Goal: Information Seeking & Learning: Compare options

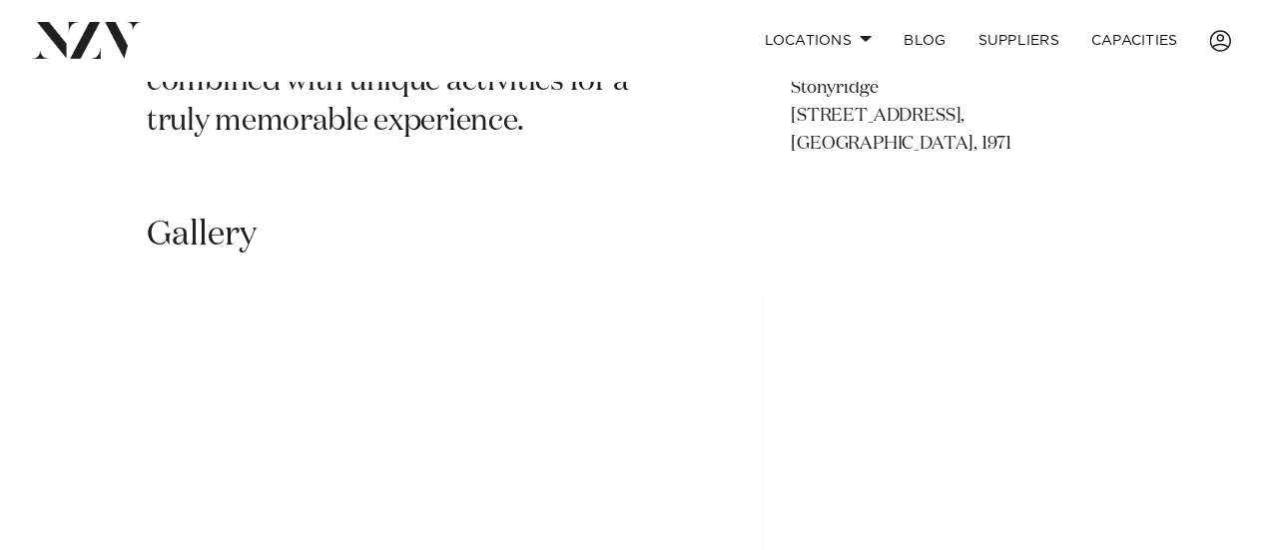
scroll to position [1254, 0]
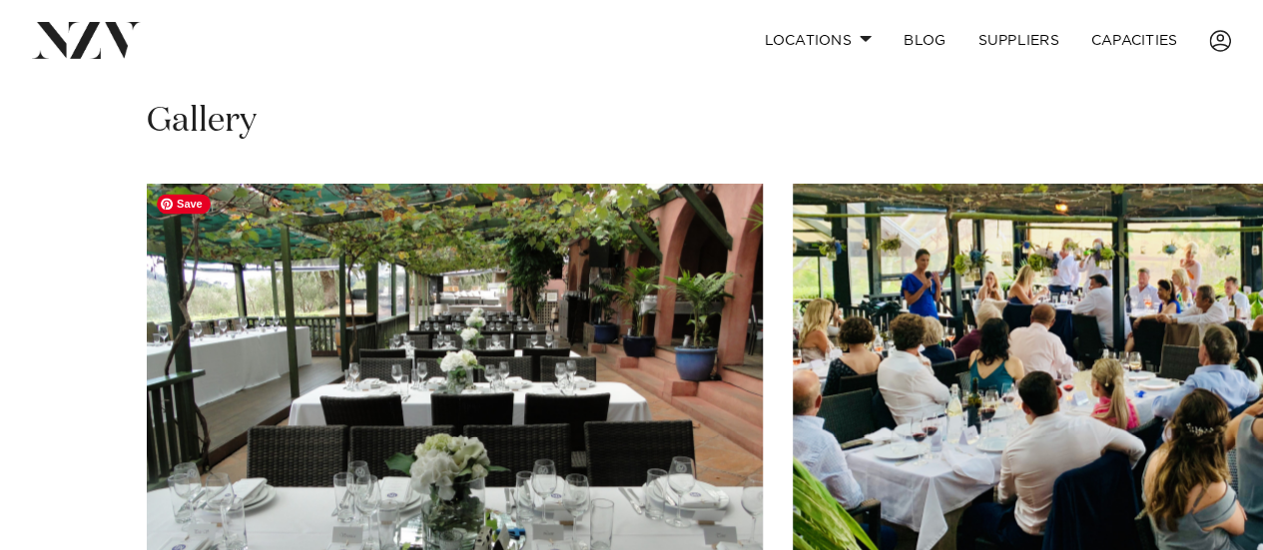
click at [411, 325] on img "1 / 15" at bounding box center [455, 410] width 616 height 452
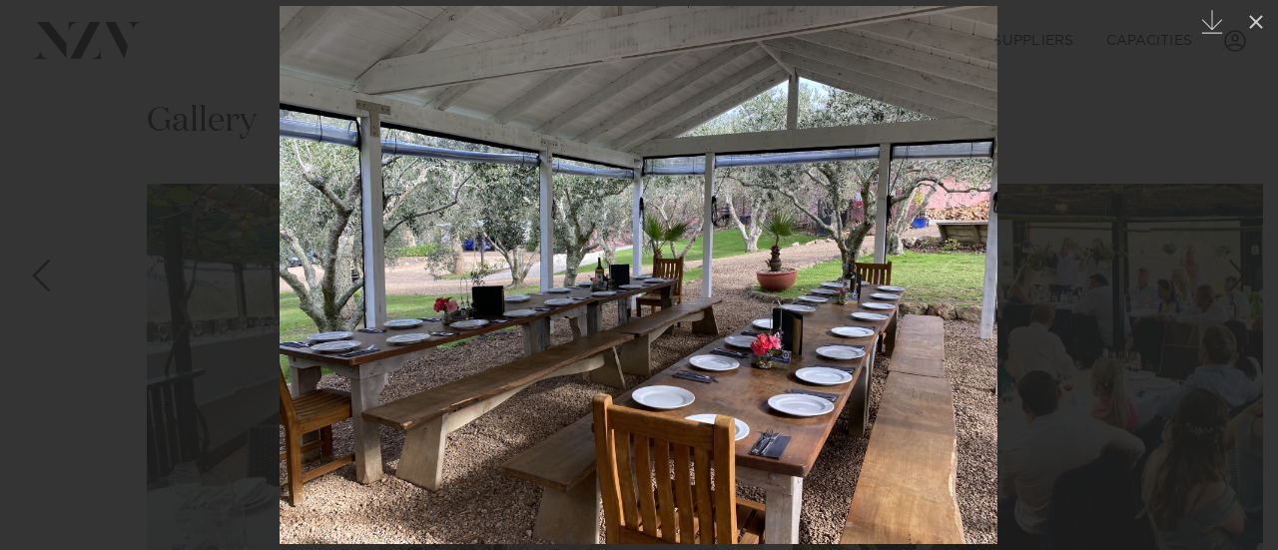
click at [27, 113] on div at bounding box center [639, 275] width 1278 height 550
click at [58, 263] on link at bounding box center [35, 276] width 70 height 100
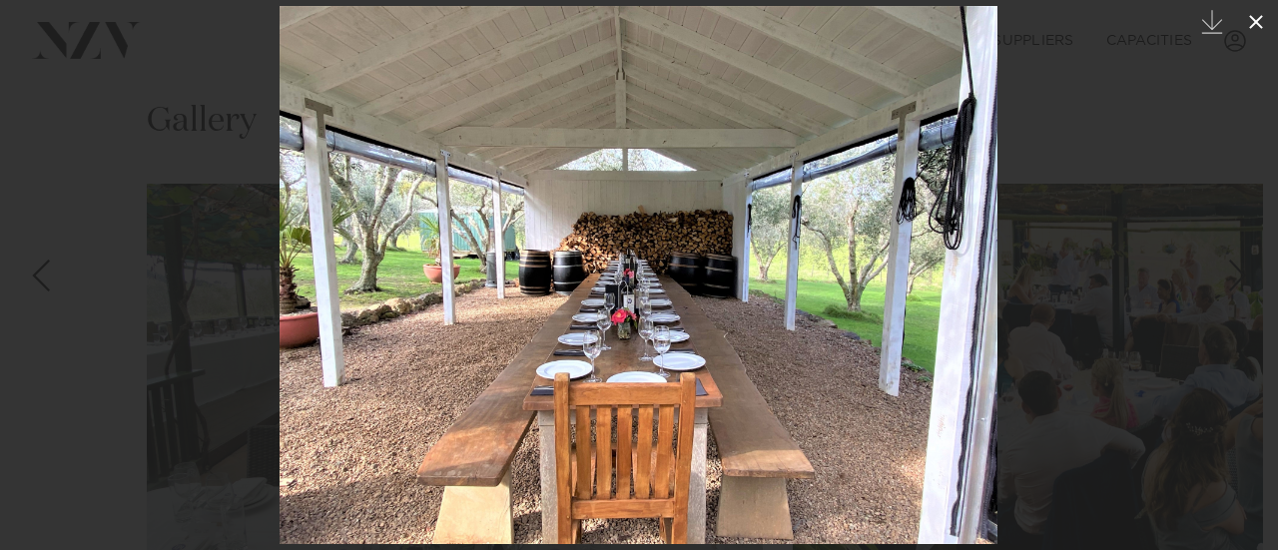
click at [1262, 13] on icon at bounding box center [1256, 22] width 24 height 24
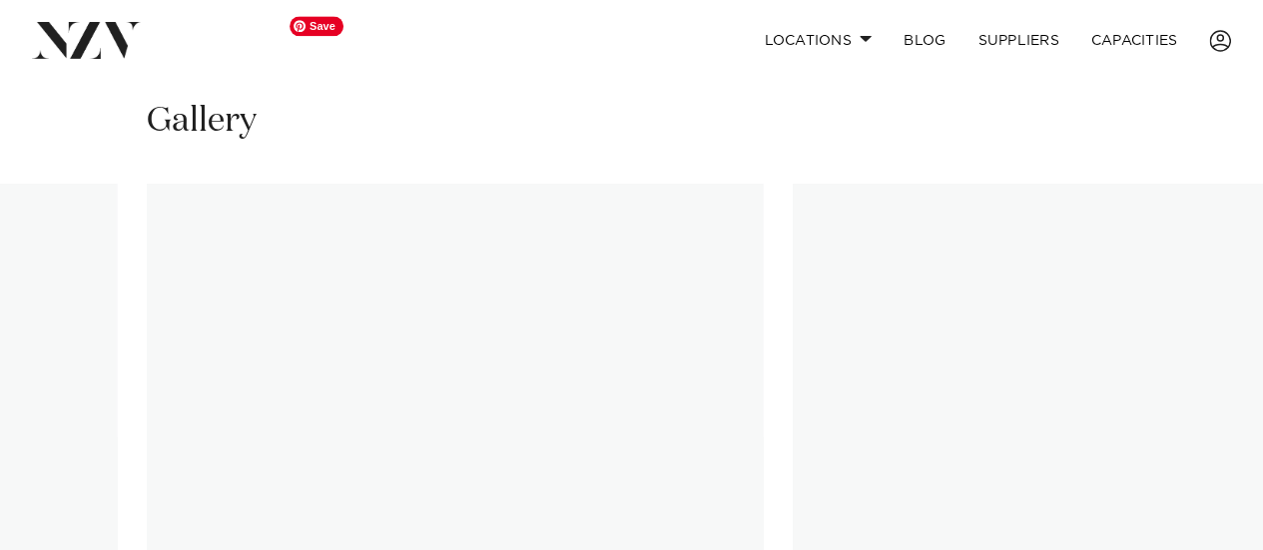
click at [60, 29] on img at bounding box center [86, 40] width 109 height 36
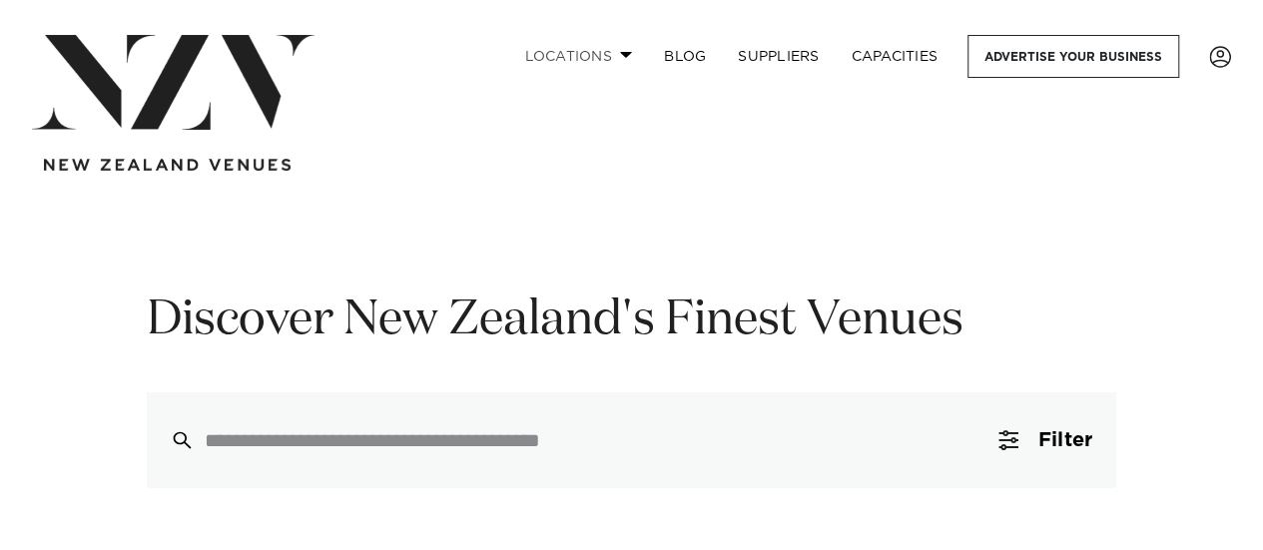
click at [607, 51] on link "Locations" at bounding box center [578, 56] width 140 height 43
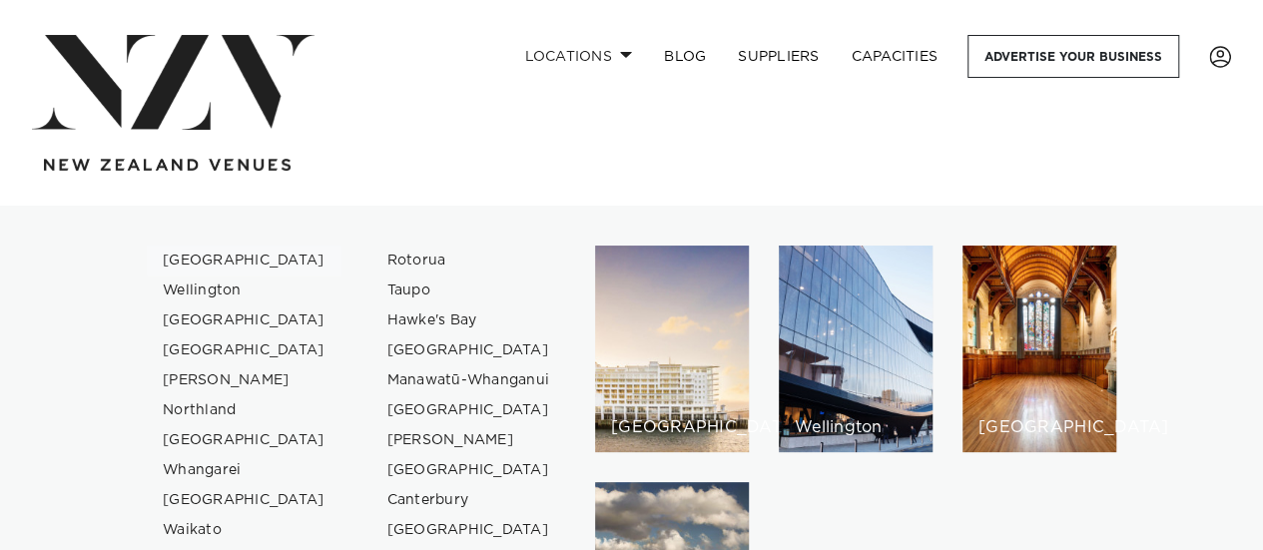
click at [201, 263] on link "[GEOGRAPHIC_DATA]" at bounding box center [244, 261] width 195 height 30
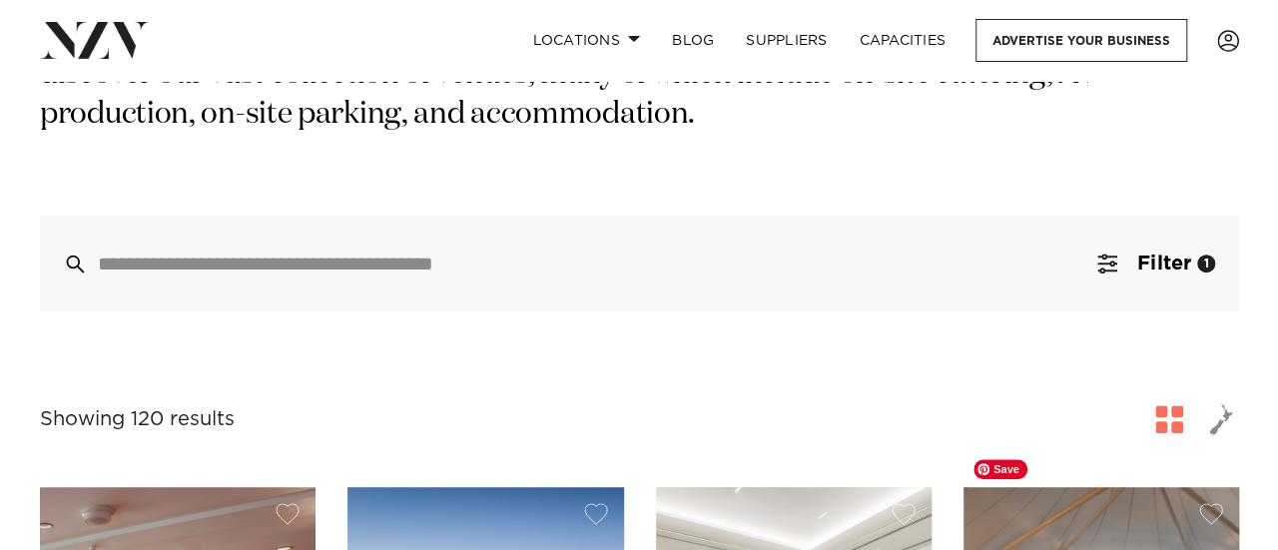
scroll to position [323, 0]
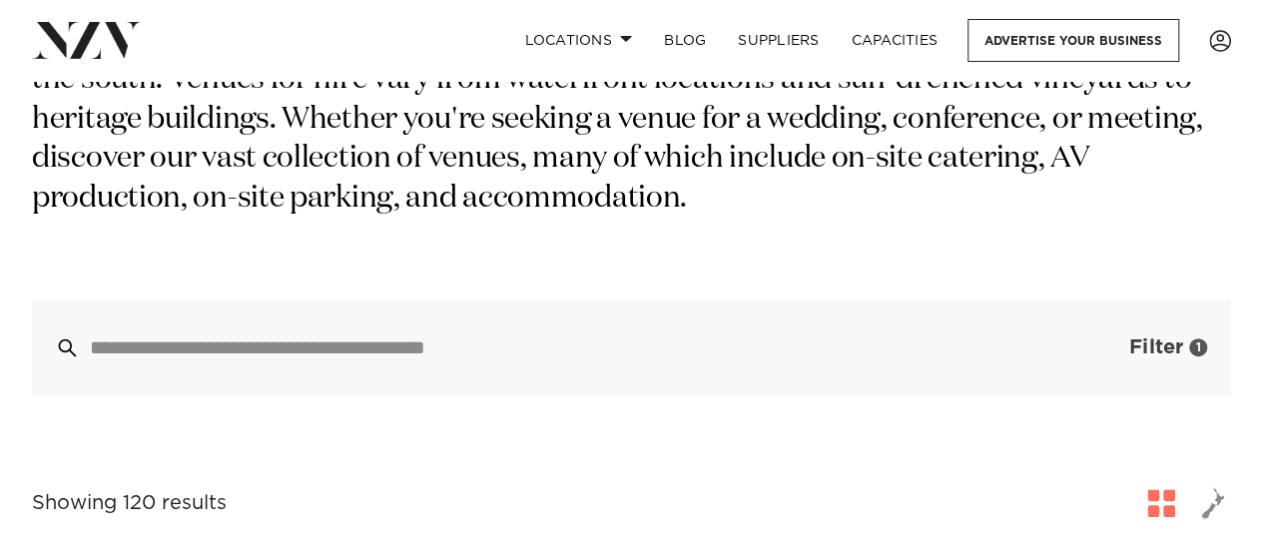
click at [1099, 338] on span "button" at bounding box center [1099, 348] width 20 height 20
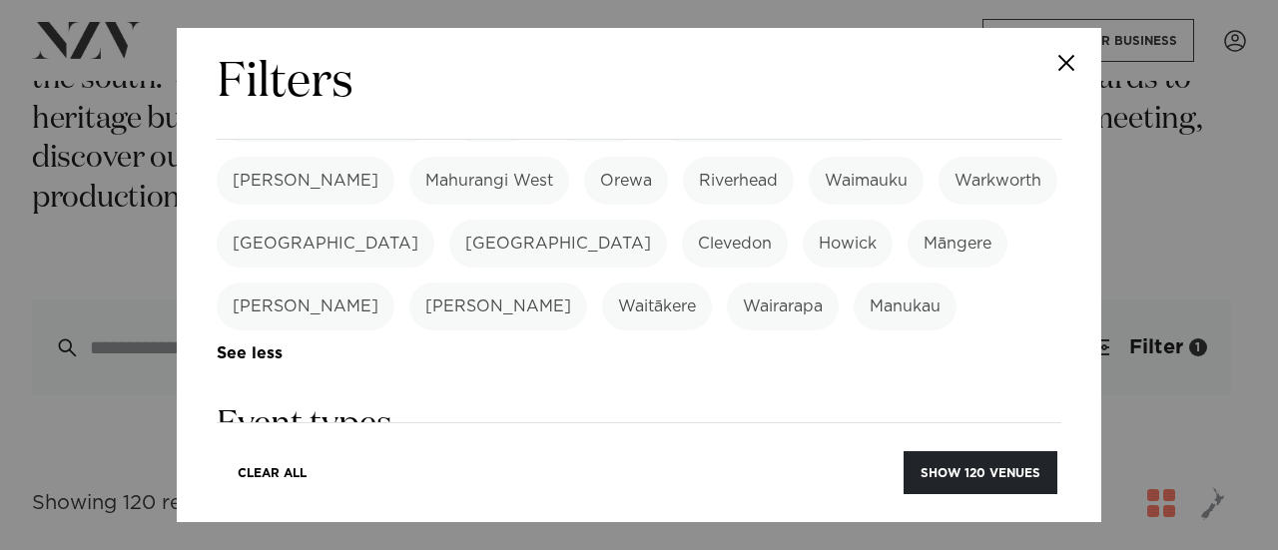
scroll to position [757, 0]
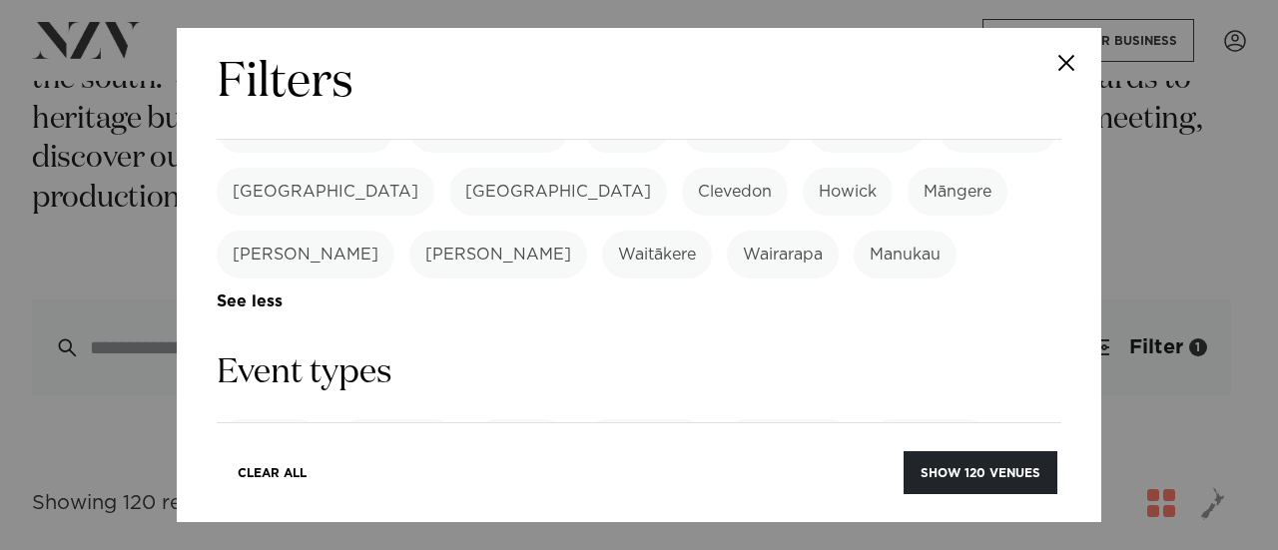
click at [290, 419] on label "Wedding" at bounding box center [269, 443] width 105 height 48
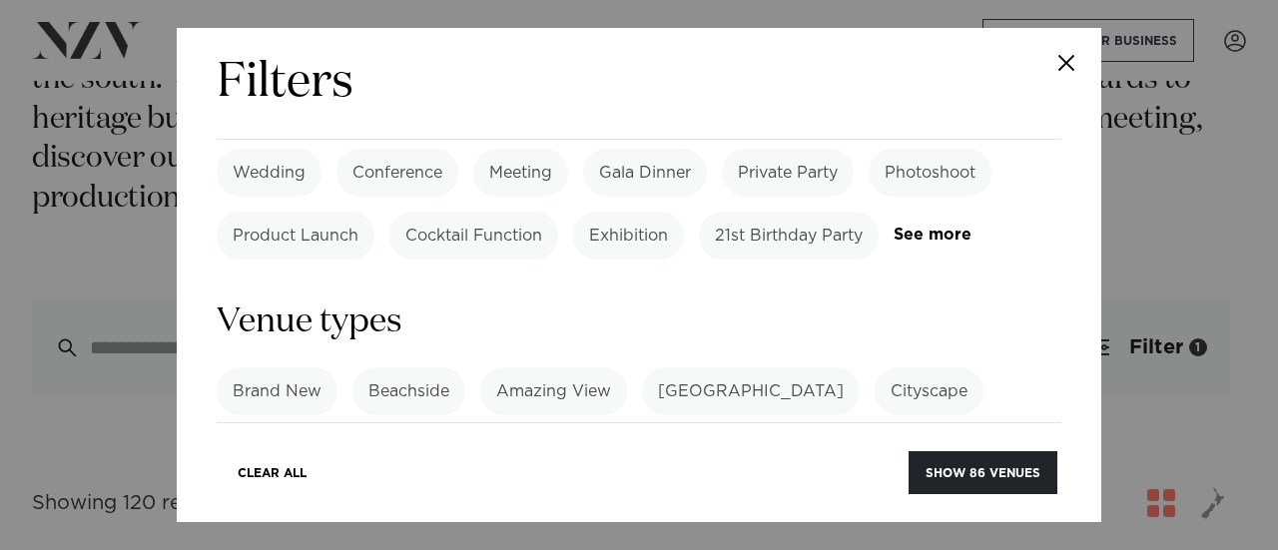
scroll to position [1065, 0]
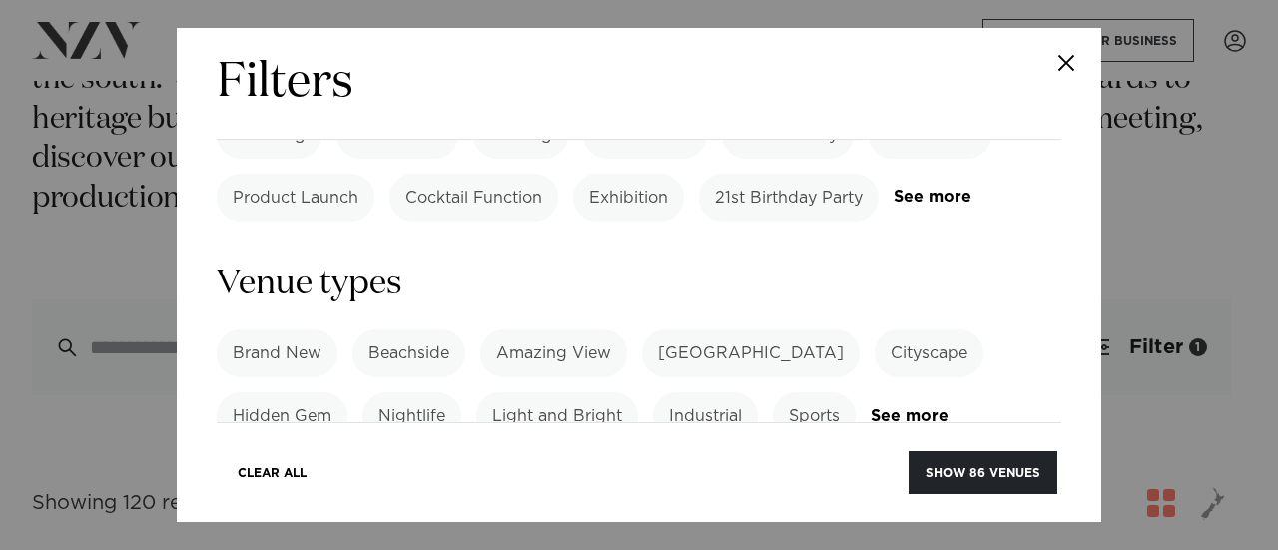
click at [747, 330] on label "[GEOGRAPHIC_DATA]" at bounding box center [751, 354] width 218 height 48
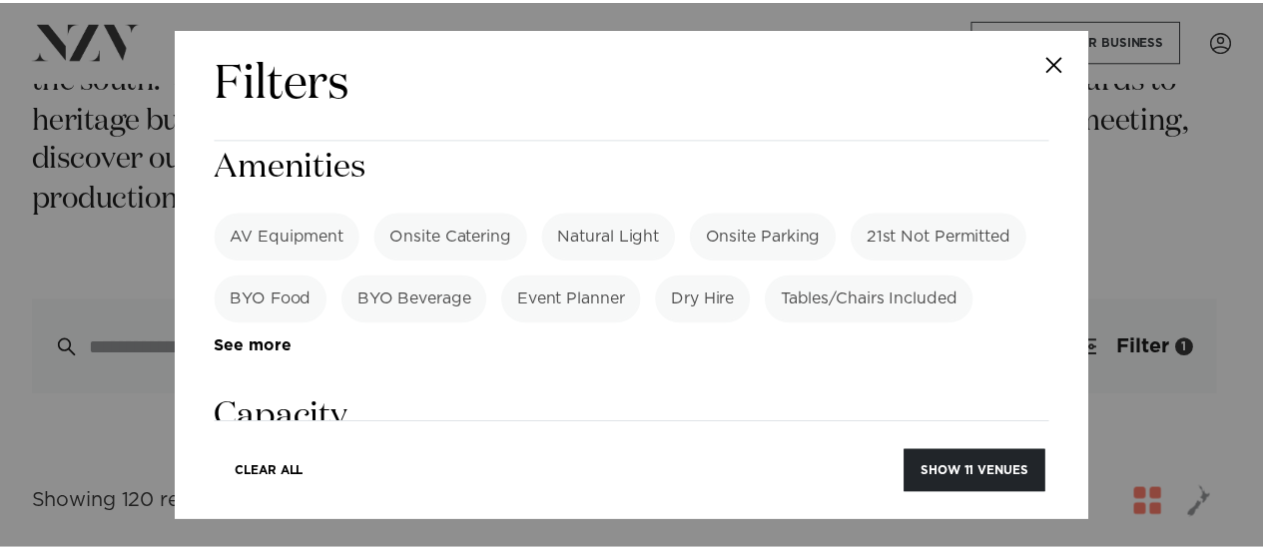
scroll to position [1398, 0]
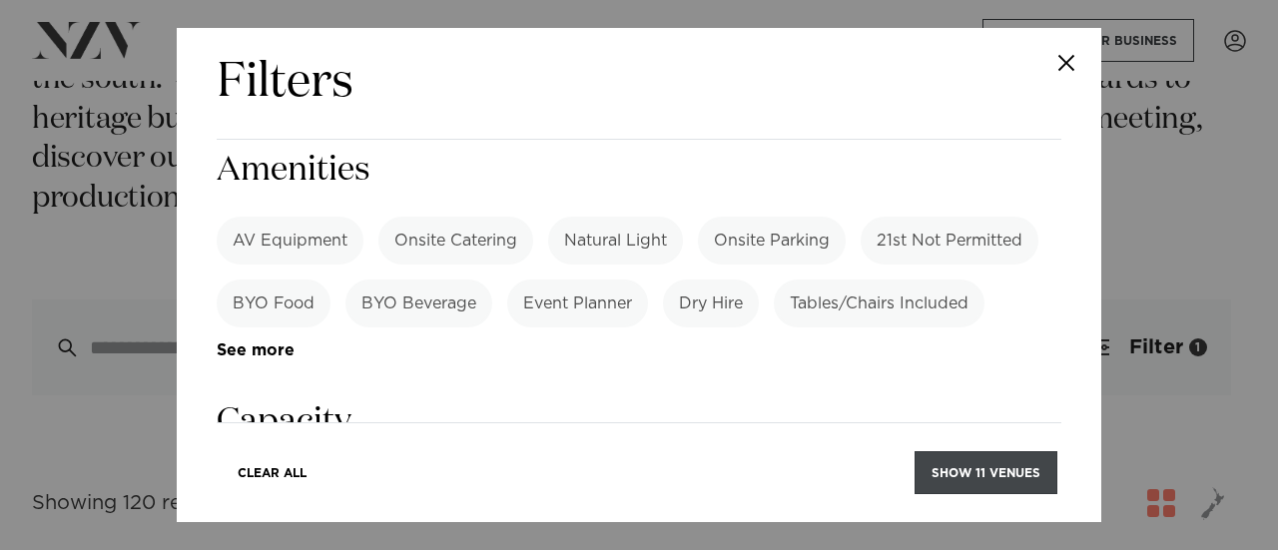
click at [947, 487] on button "Show 11 venues" at bounding box center [986, 472] width 143 height 43
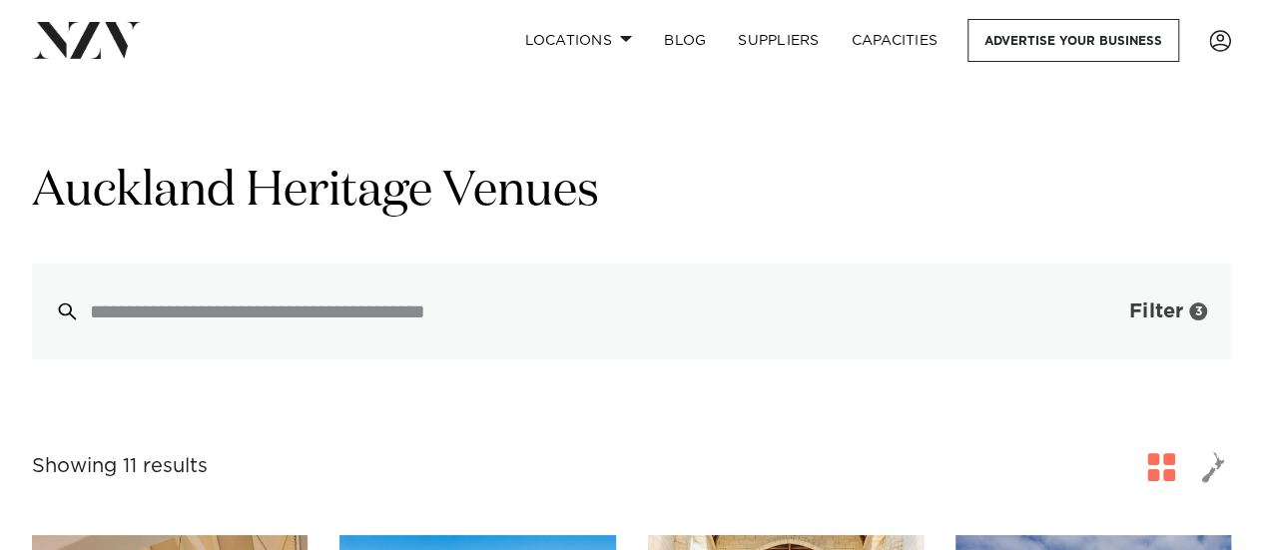
click at [1107, 315] on span "button" at bounding box center [1099, 312] width 20 height 20
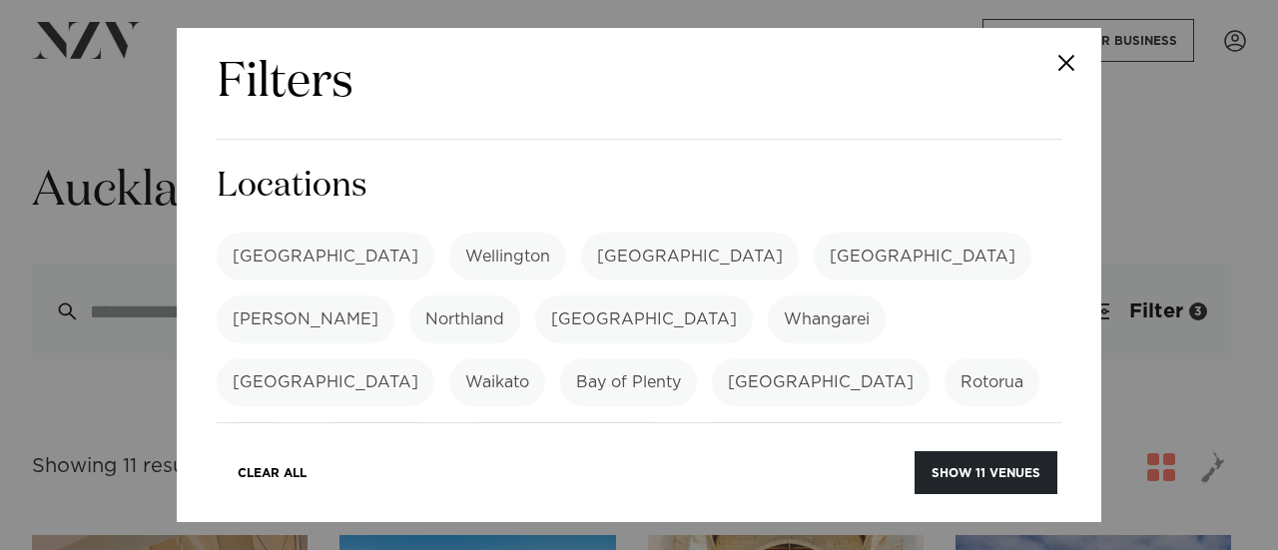
click at [263, 237] on label "[GEOGRAPHIC_DATA]" at bounding box center [326, 257] width 218 height 48
click at [969, 462] on button "Show 51 venues" at bounding box center [985, 472] width 146 height 43
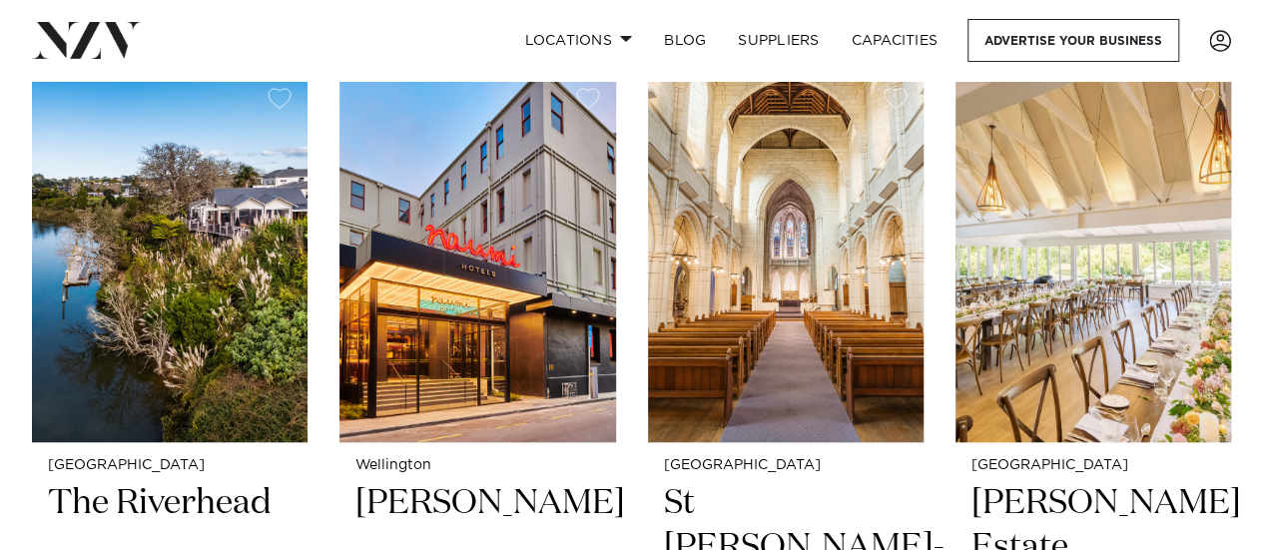
scroll to position [455, 0]
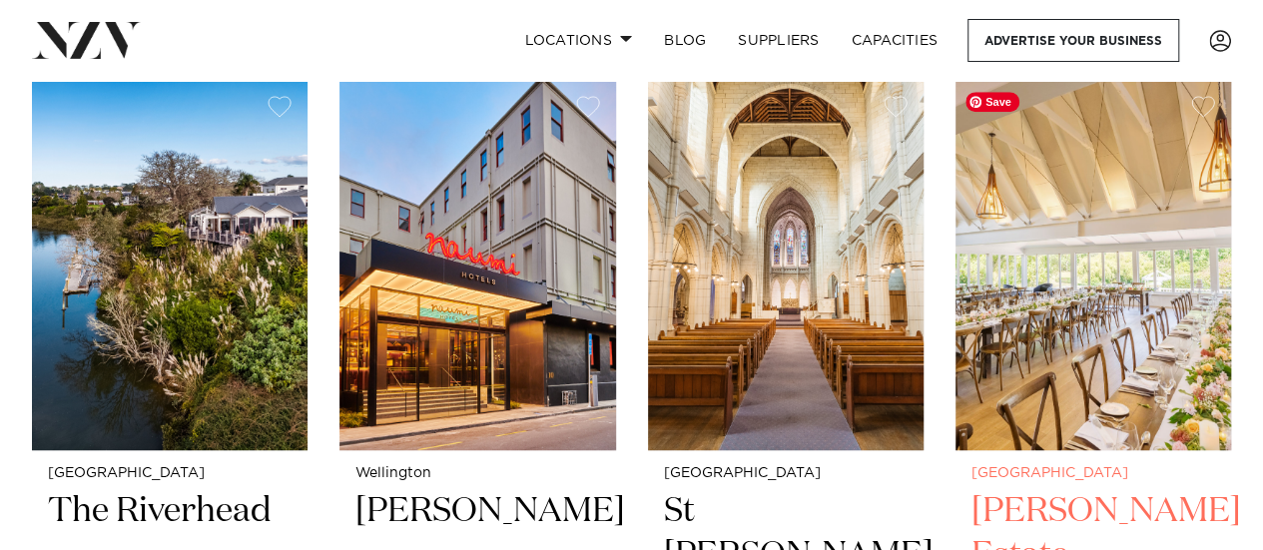
click at [1046, 326] on img at bounding box center [1094, 265] width 276 height 370
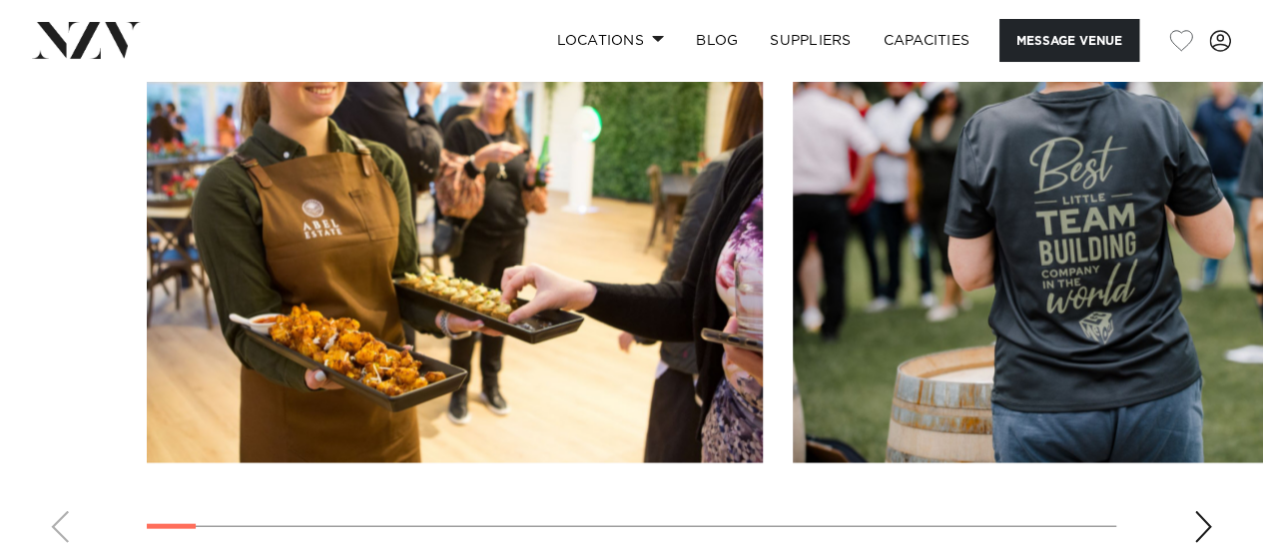
scroll to position [2050, 0]
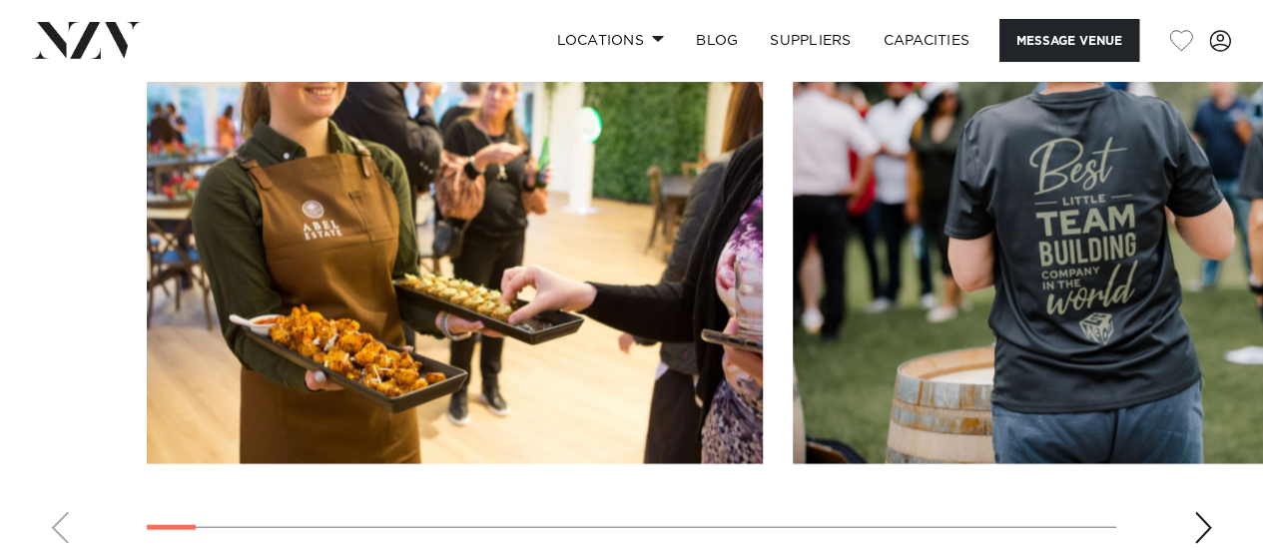
click at [1196, 512] on div "Next slide" at bounding box center [1203, 528] width 20 height 32
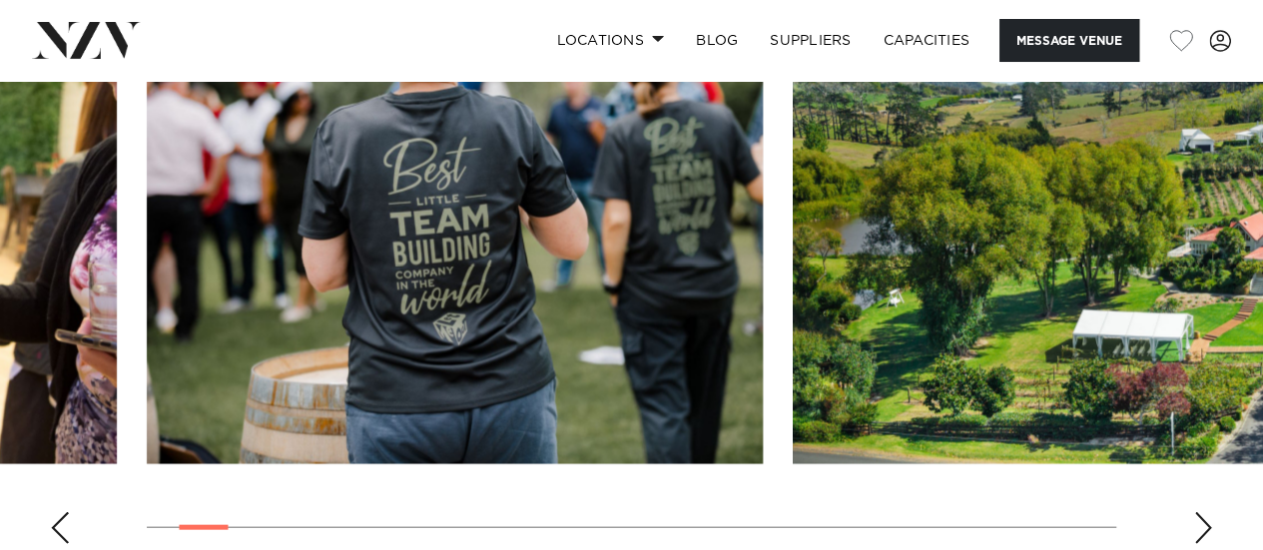
click at [1196, 512] on div "Next slide" at bounding box center [1203, 528] width 20 height 32
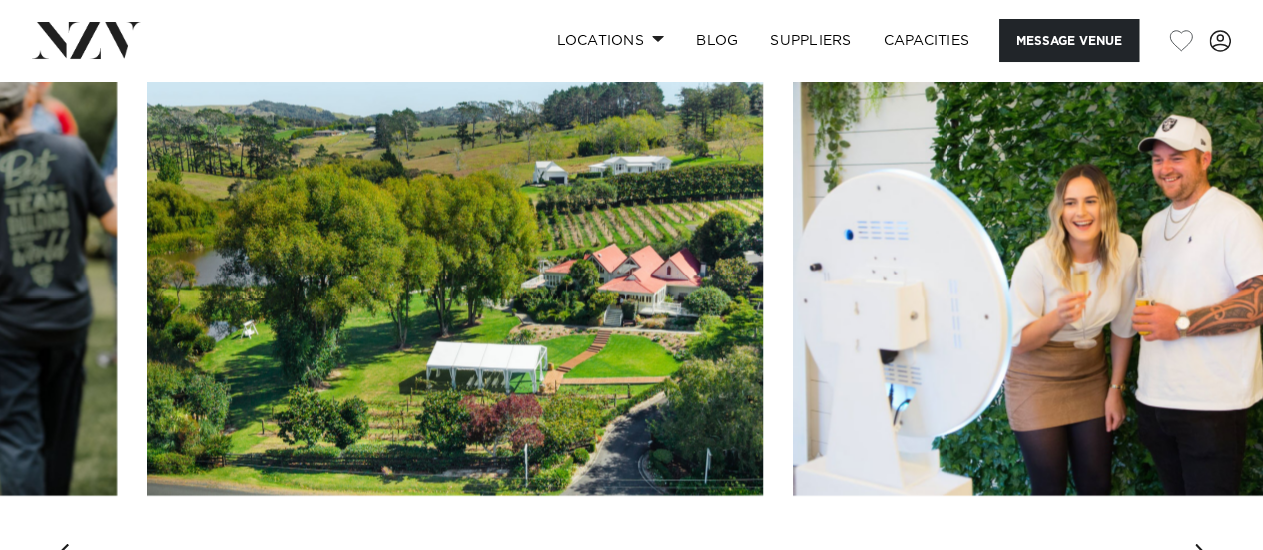
scroll to position [2000, 0]
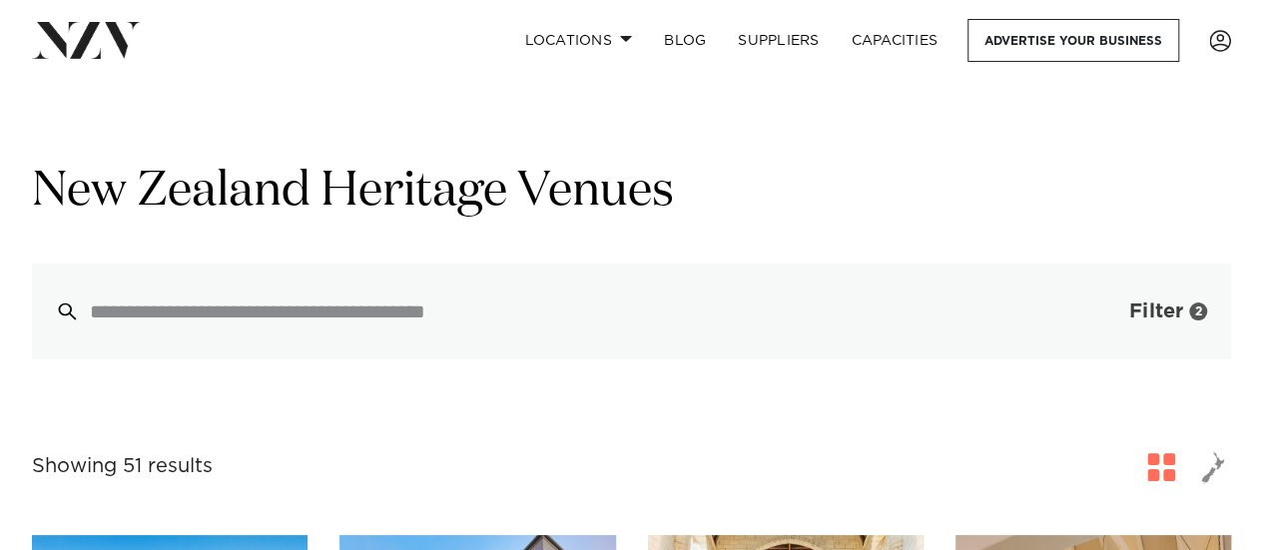
click at [1098, 319] on span "button" at bounding box center [1099, 312] width 20 height 20
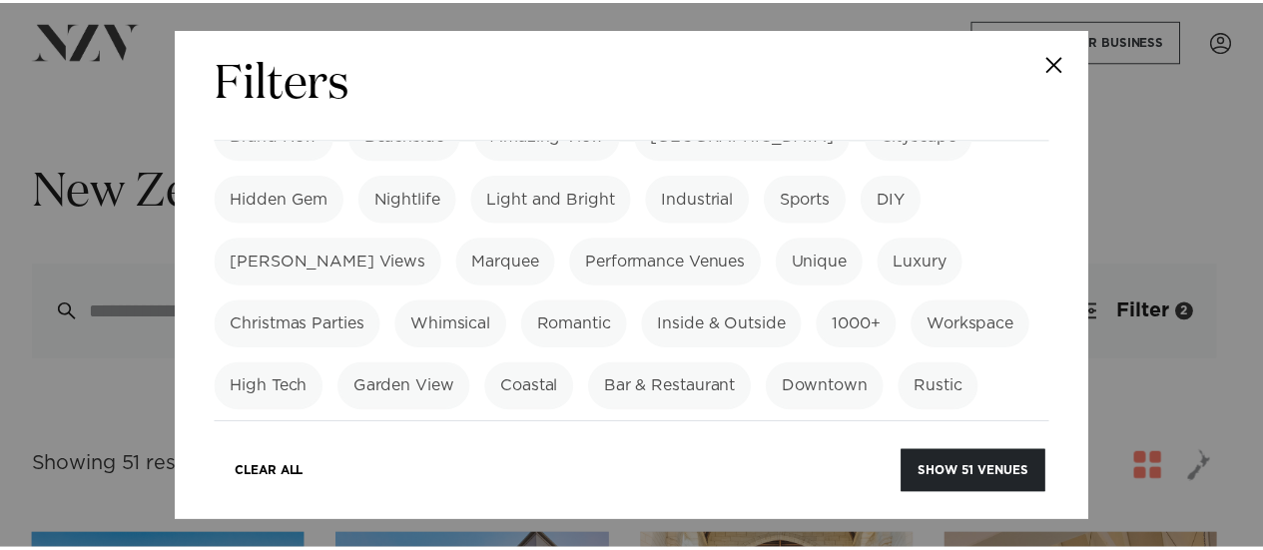
scroll to position [852, 0]
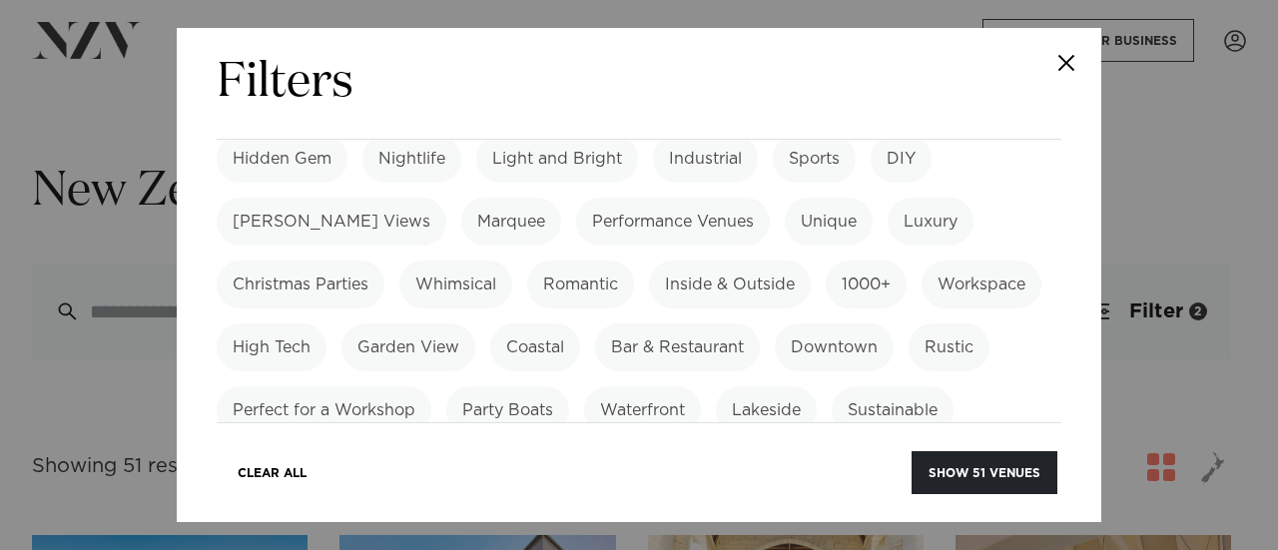
click at [1078, 75] on button "Close" at bounding box center [1066, 63] width 70 height 70
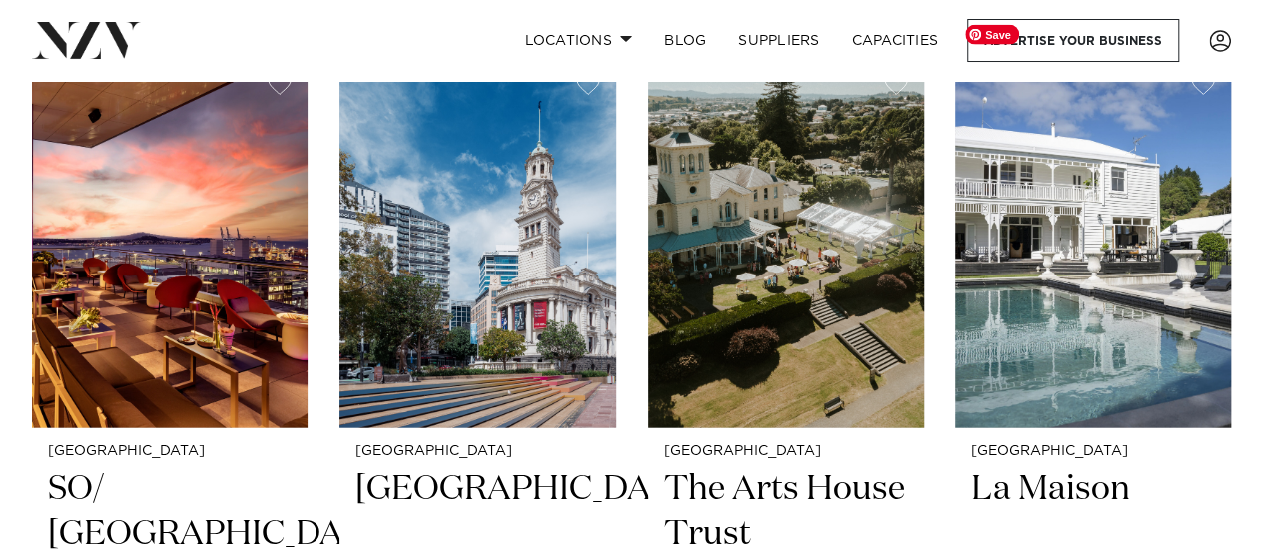
scroll to position [2189, 0]
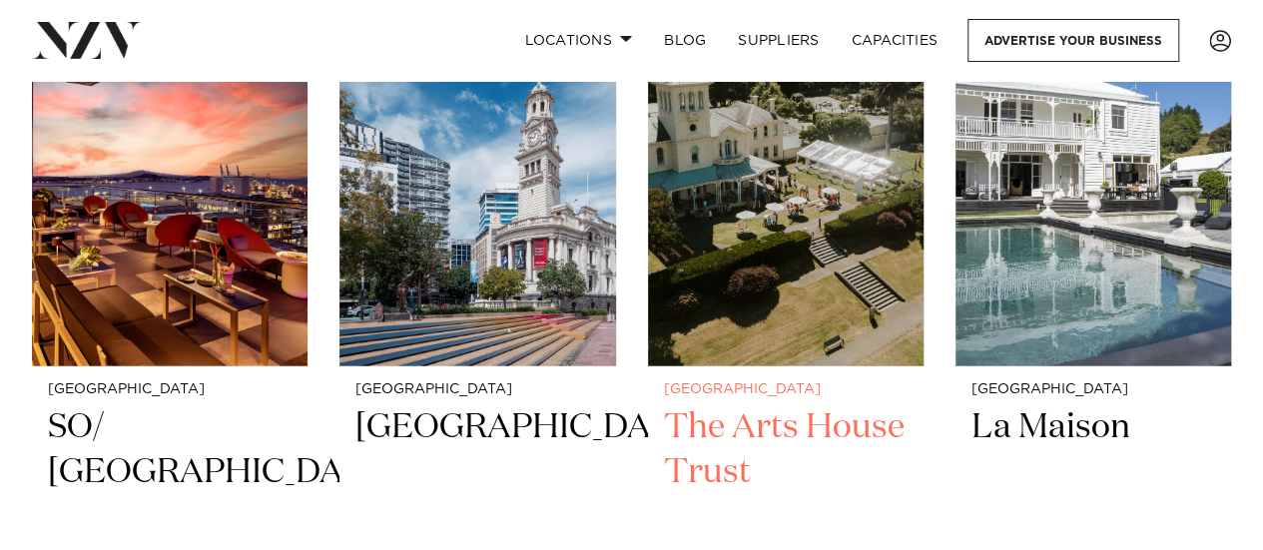
click at [812, 276] on img at bounding box center [786, 181] width 276 height 370
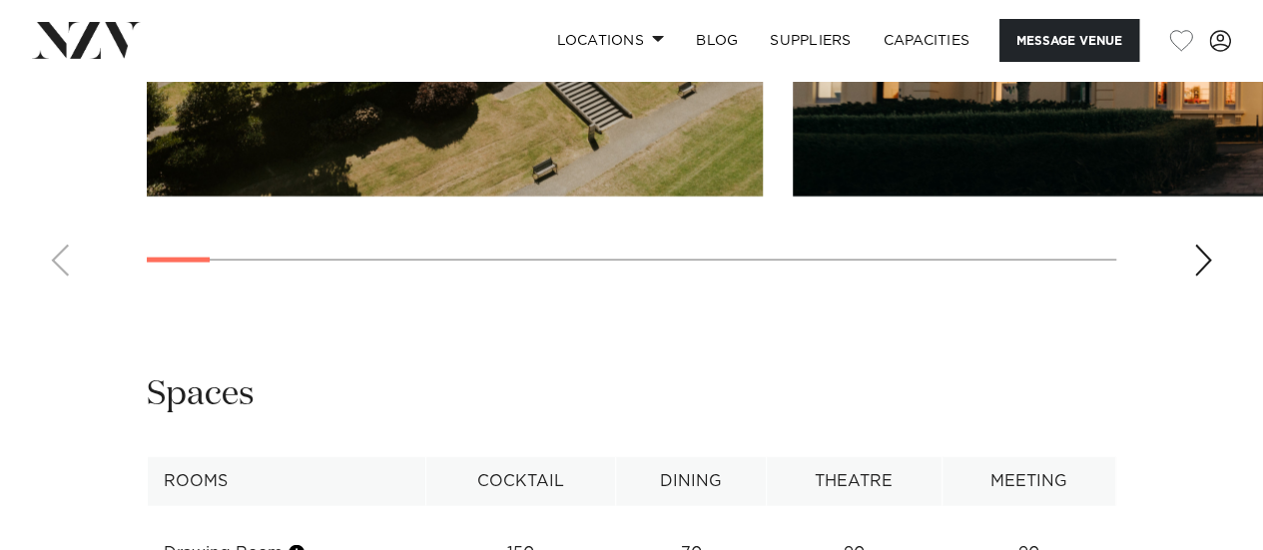
scroll to position [2265, 0]
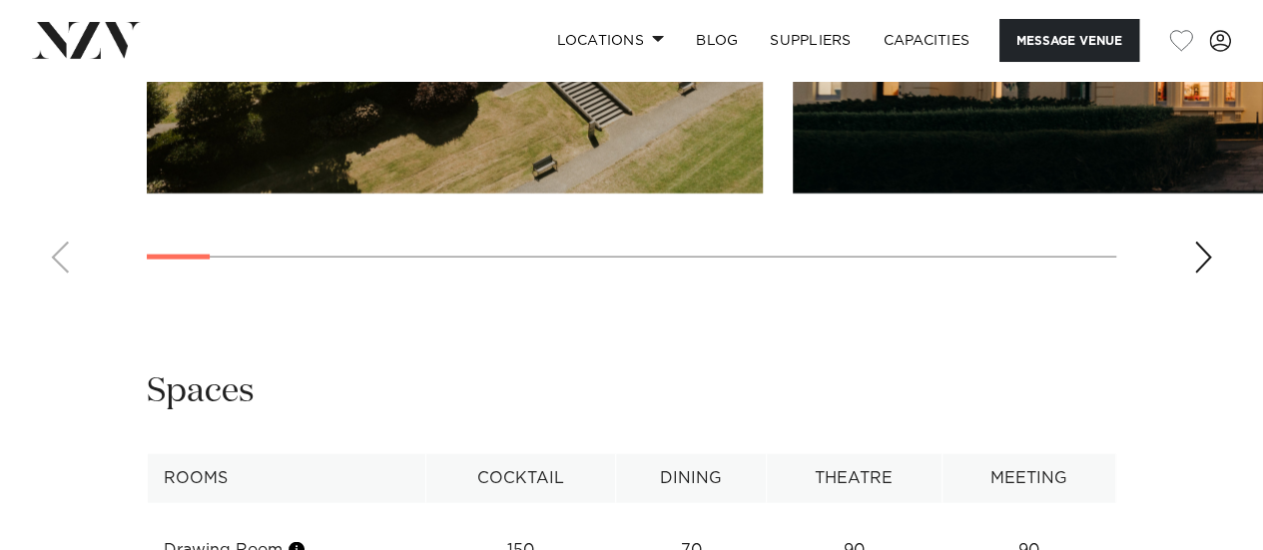
click at [1192, 290] on swiper-container at bounding box center [631, 15] width 1263 height 548
click at [1205, 274] on div "Next slide" at bounding box center [1203, 258] width 20 height 32
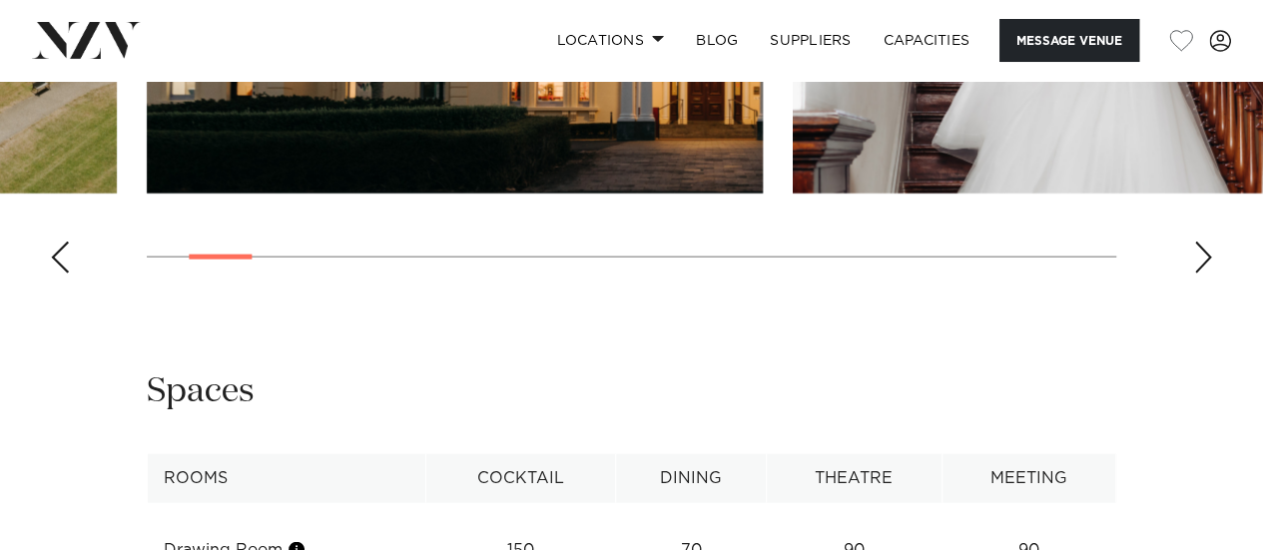
click at [1205, 274] on div "Next slide" at bounding box center [1203, 258] width 20 height 32
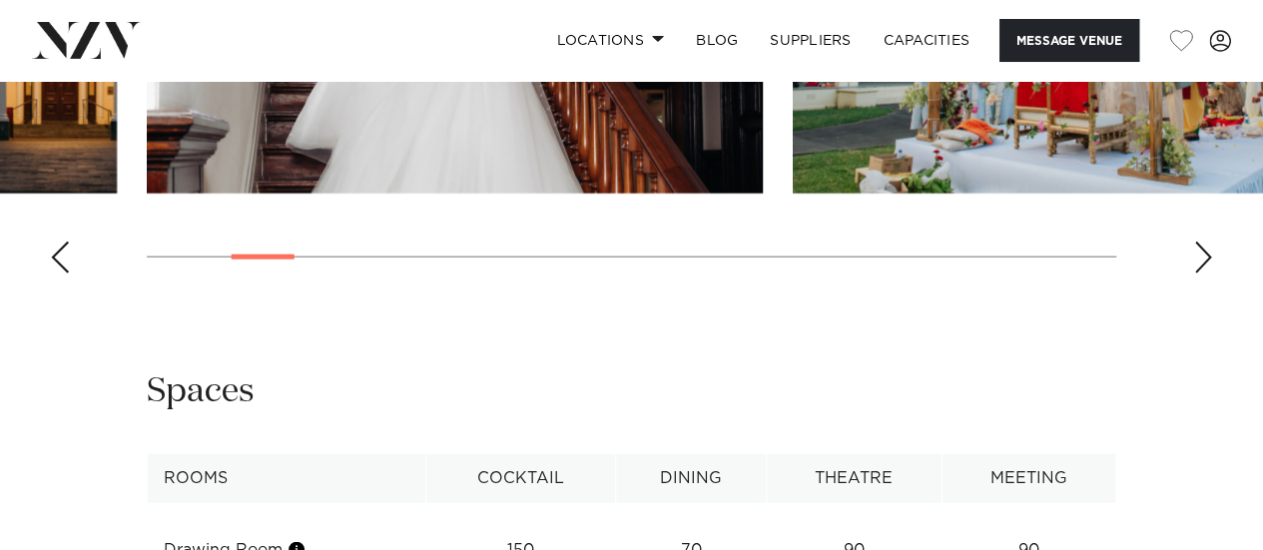
click at [1205, 274] on div "Next slide" at bounding box center [1203, 258] width 20 height 32
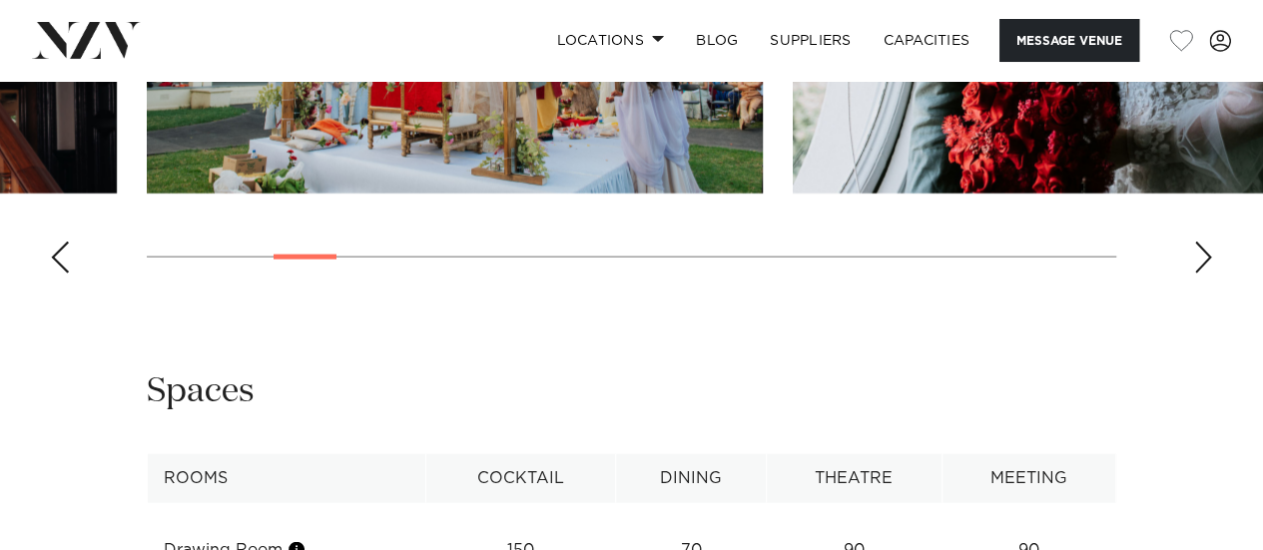
click at [1205, 274] on div "Next slide" at bounding box center [1203, 258] width 20 height 32
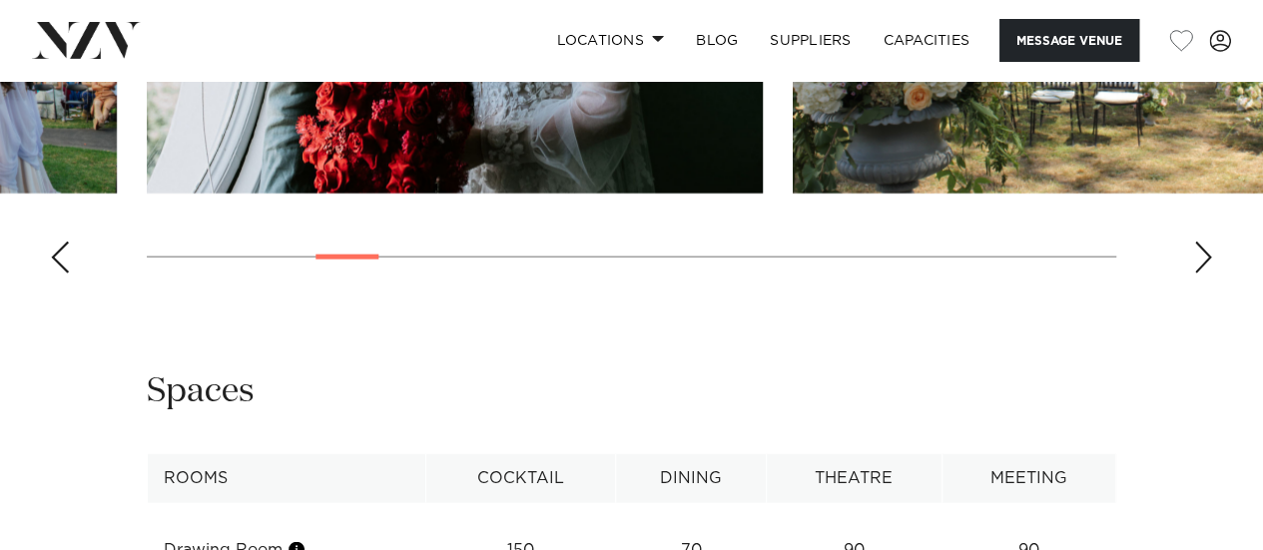
click at [1205, 274] on div "Next slide" at bounding box center [1203, 258] width 20 height 32
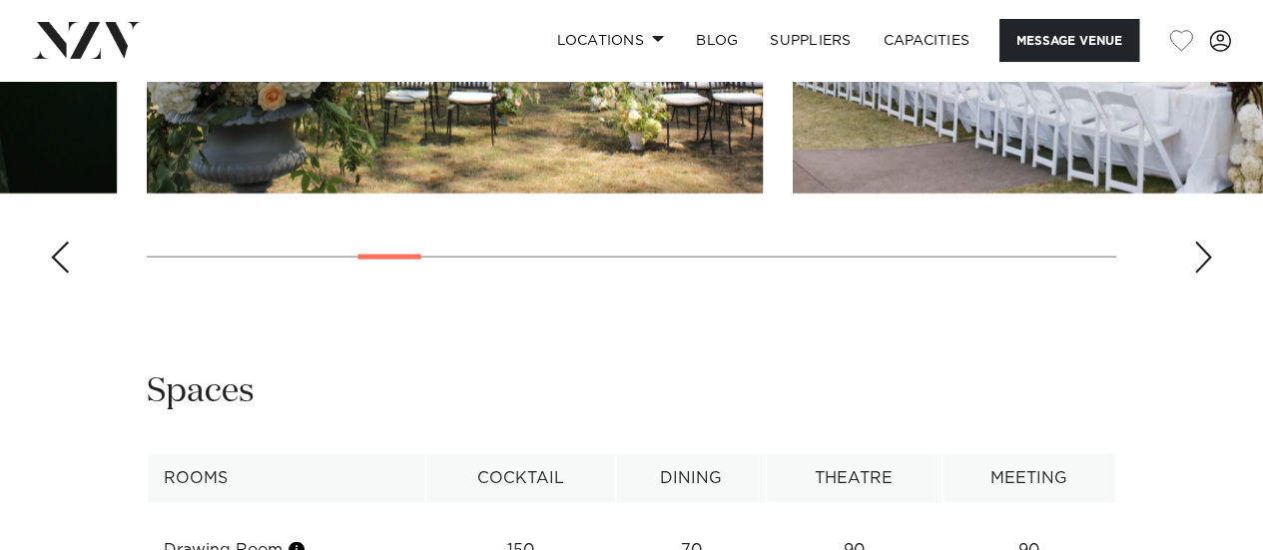
click at [1205, 274] on div "Next slide" at bounding box center [1203, 258] width 20 height 32
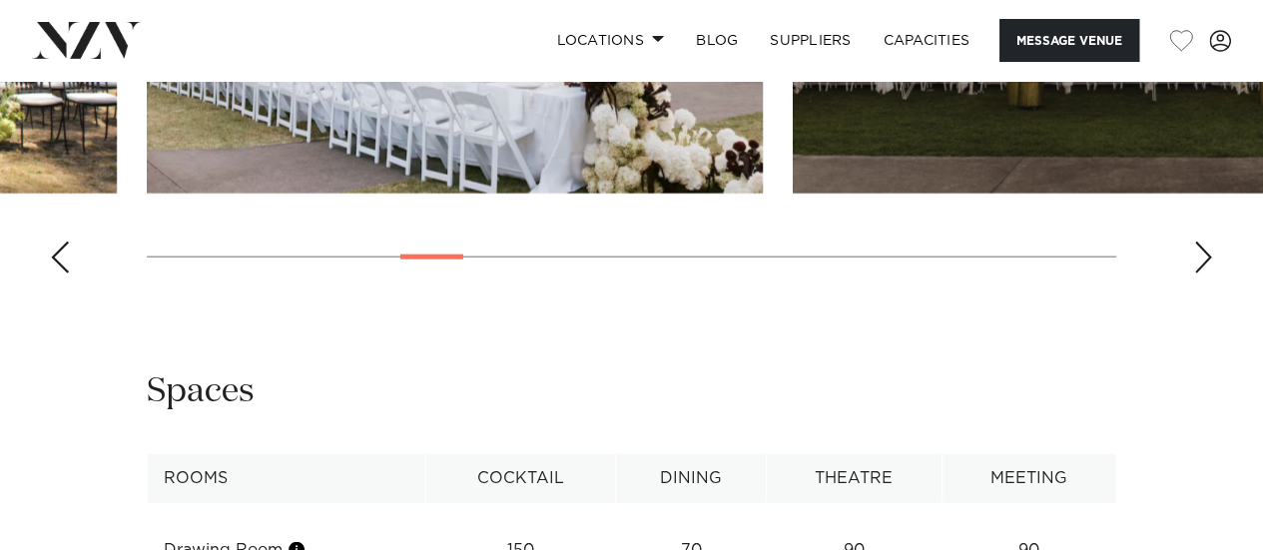
click at [1205, 274] on div "Next slide" at bounding box center [1203, 258] width 20 height 32
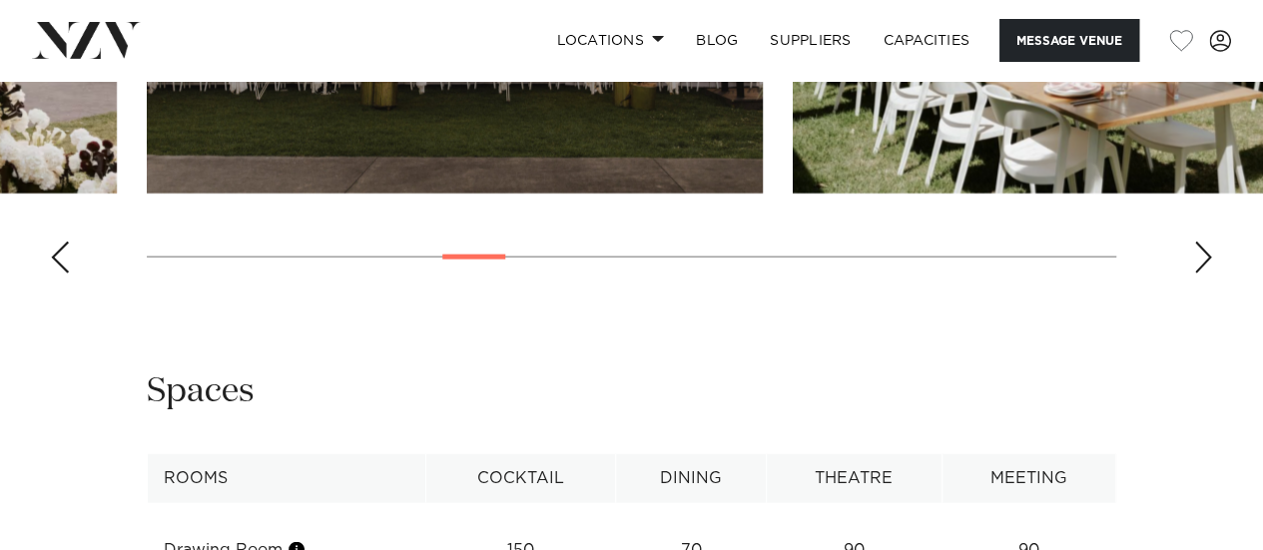
click at [1205, 274] on div "Next slide" at bounding box center [1203, 258] width 20 height 32
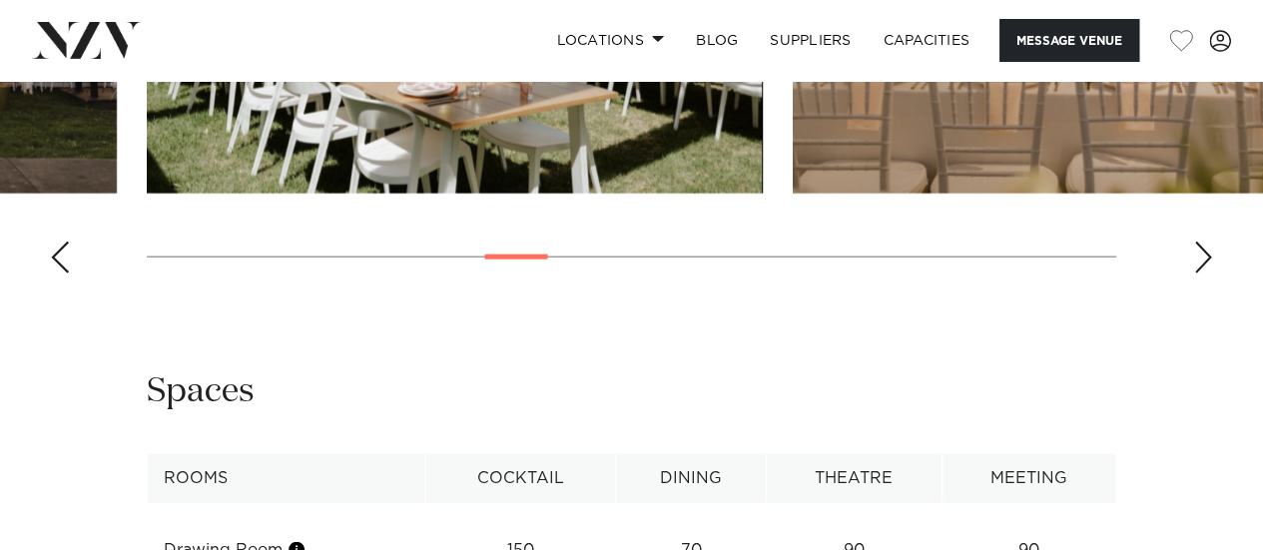
click at [1205, 274] on div "Next slide" at bounding box center [1203, 258] width 20 height 32
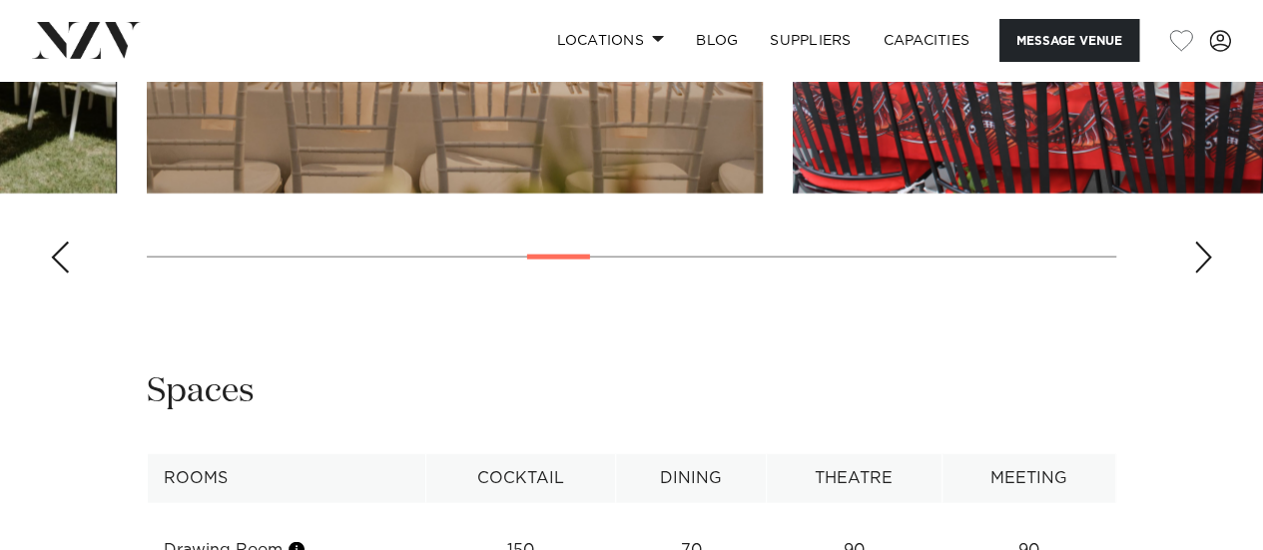
click at [1205, 274] on div "Next slide" at bounding box center [1203, 258] width 20 height 32
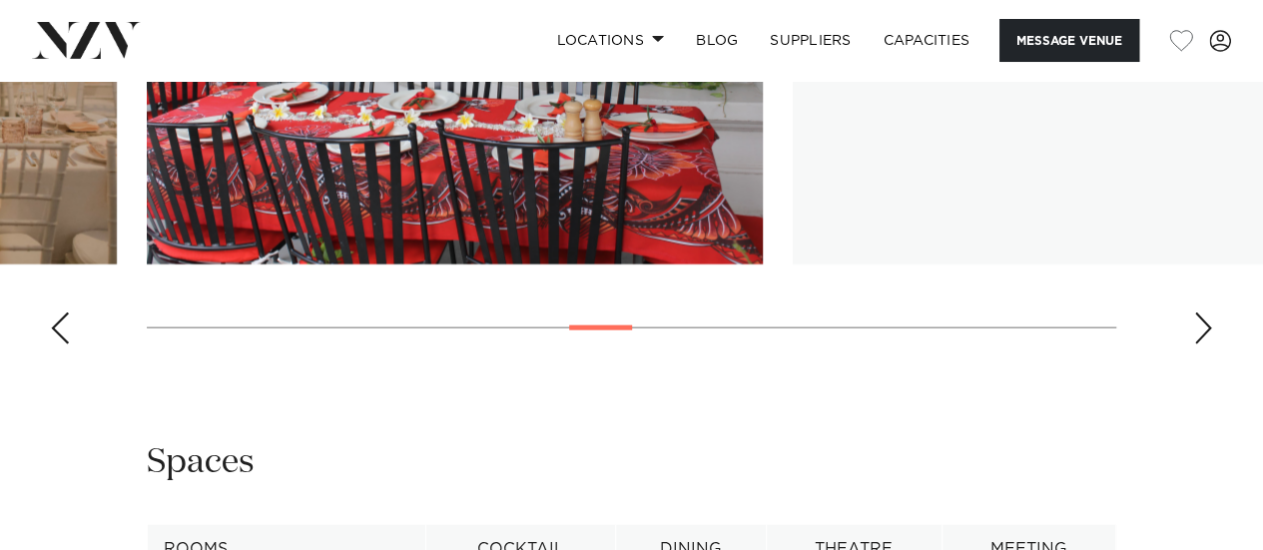
scroll to position [2193, 0]
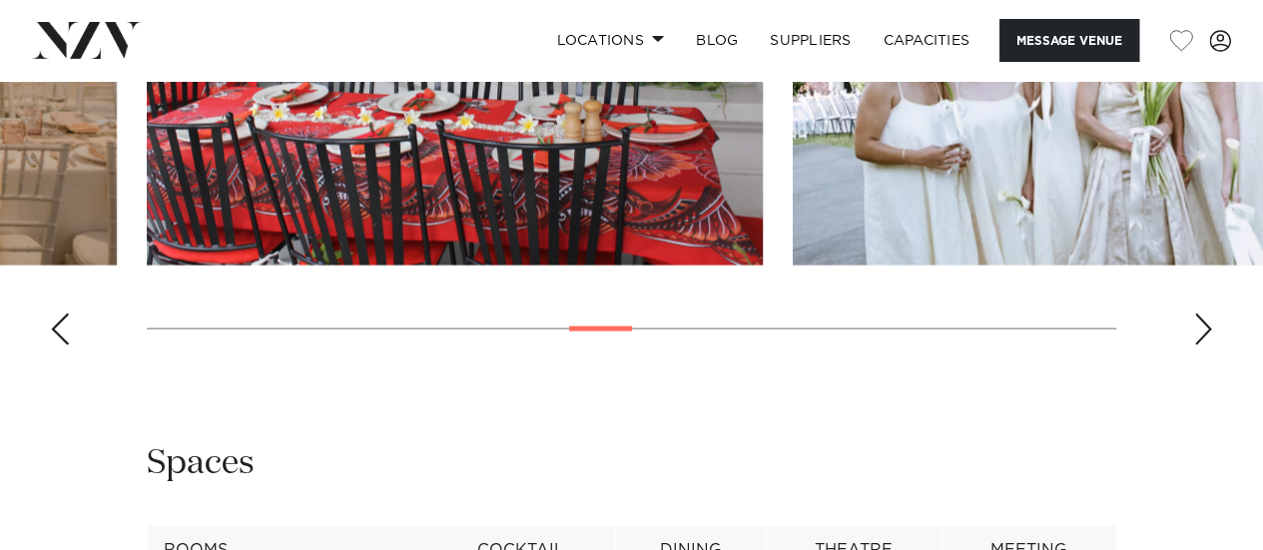
click at [1209, 361] on swiper-container at bounding box center [631, 87] width 1263 height 548
click at [1208, 345] on div "Next slide" at bounding box center [1203, 330] width 20 height 32
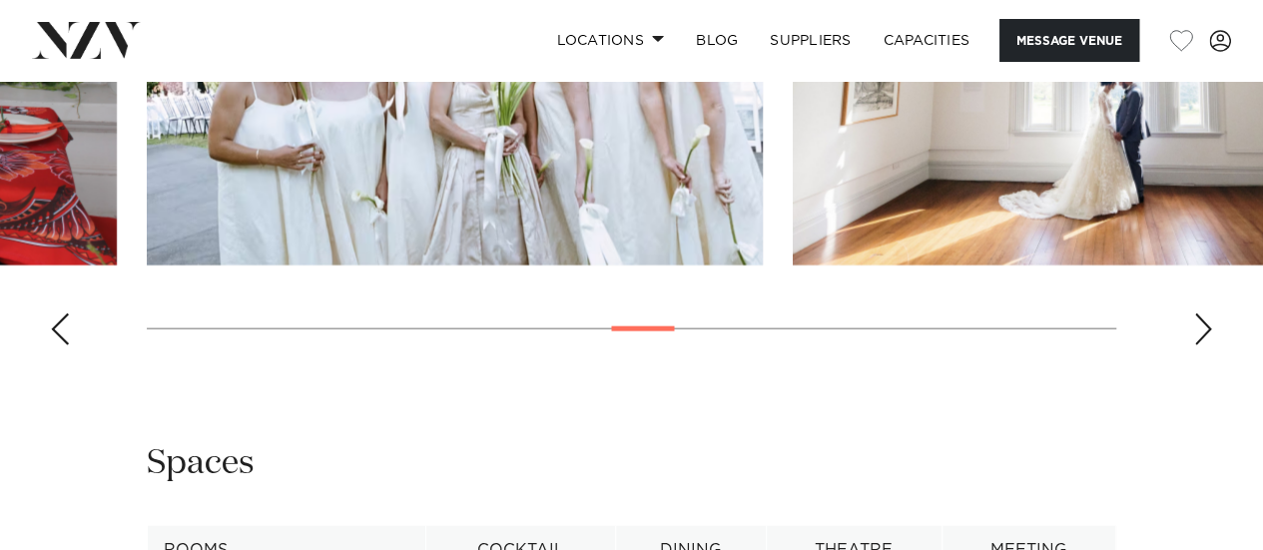
click at [1208, 345] on div "Next slide" at bounding box center [1203, 330] width 20 height 32
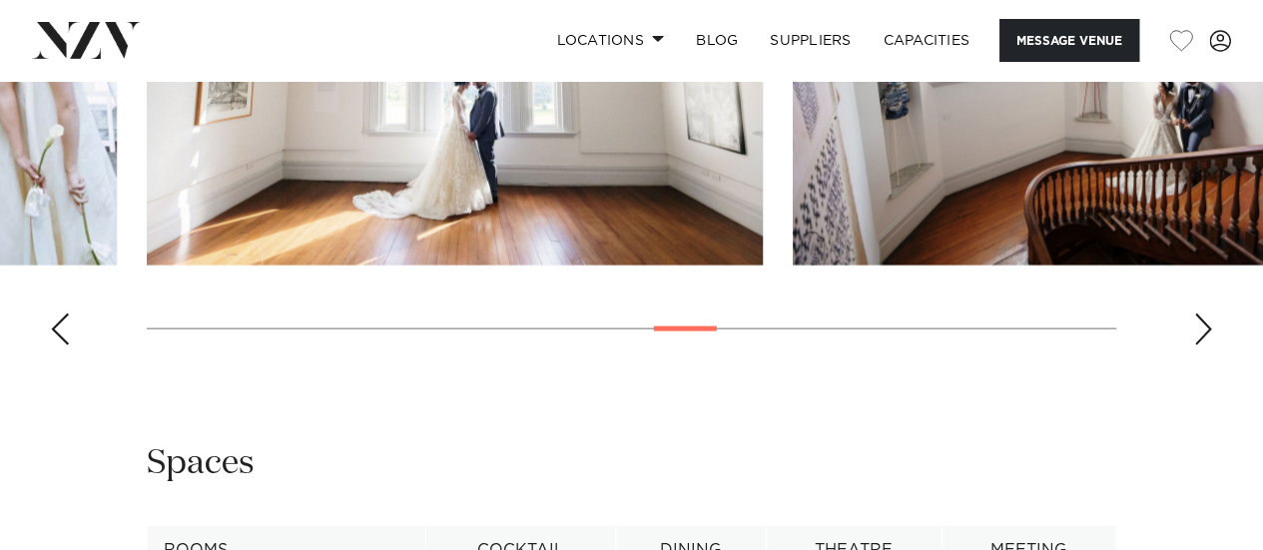
click at [1208, 345] on div "Next slide" at bounding box center [1203, 330] width 20 height 32
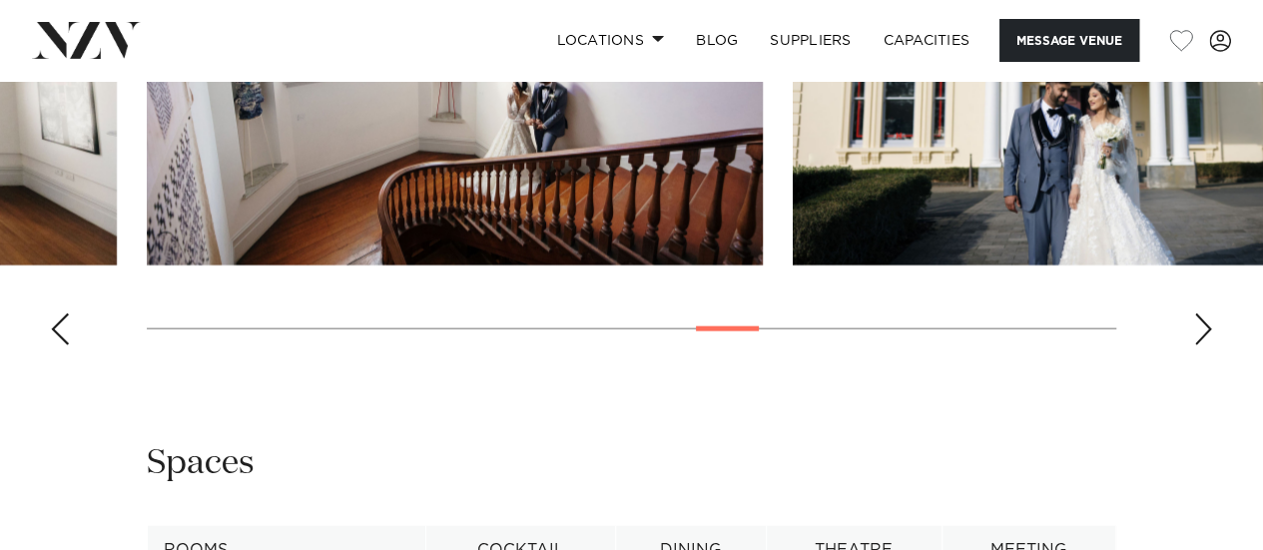
click at [1208, 345] on div "Next slide" at bounding box center [1203, 330] width 20 height 32
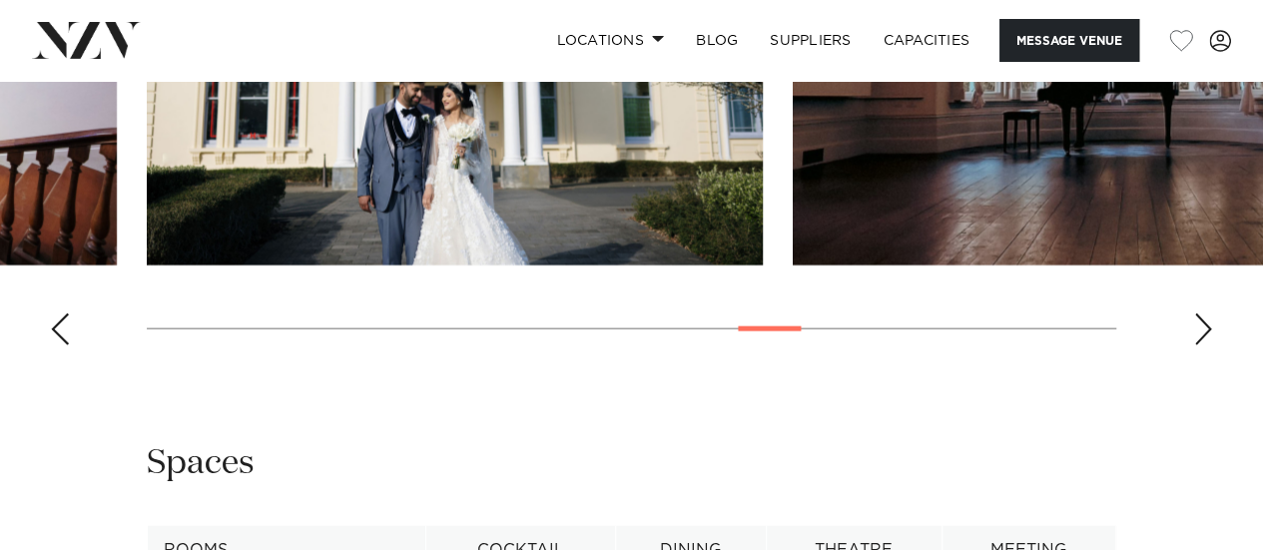
click at [1208, 345] on div "Next slide" at bounding box center [1203, 330] width 20 height 32
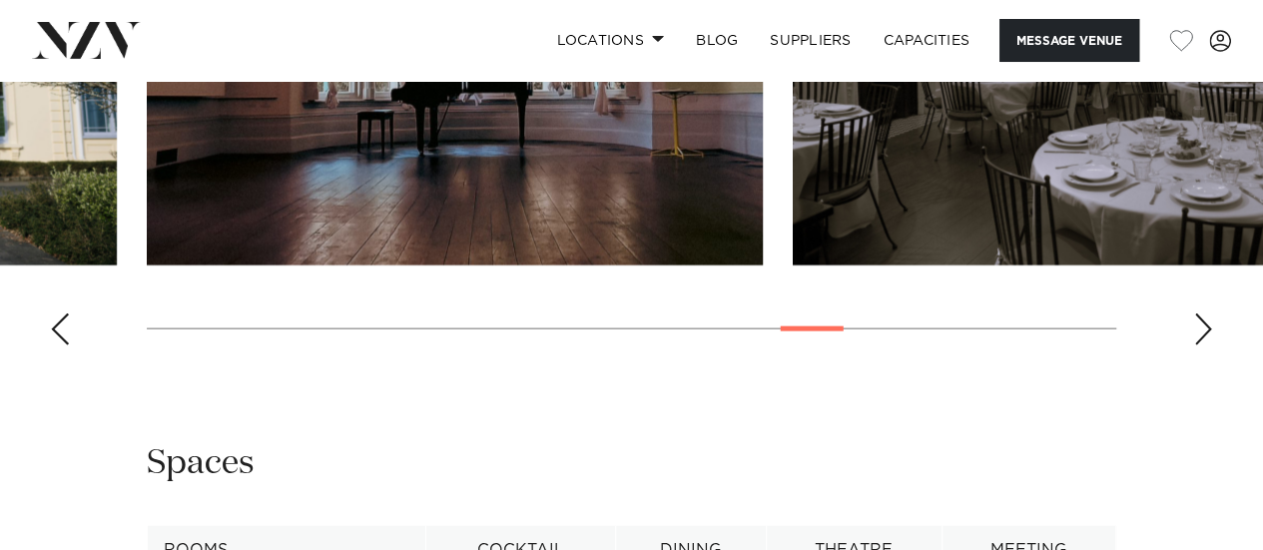
click at [1208, 345] on div "Next slide" at bounding box center [1203, 330] width 20 height 32
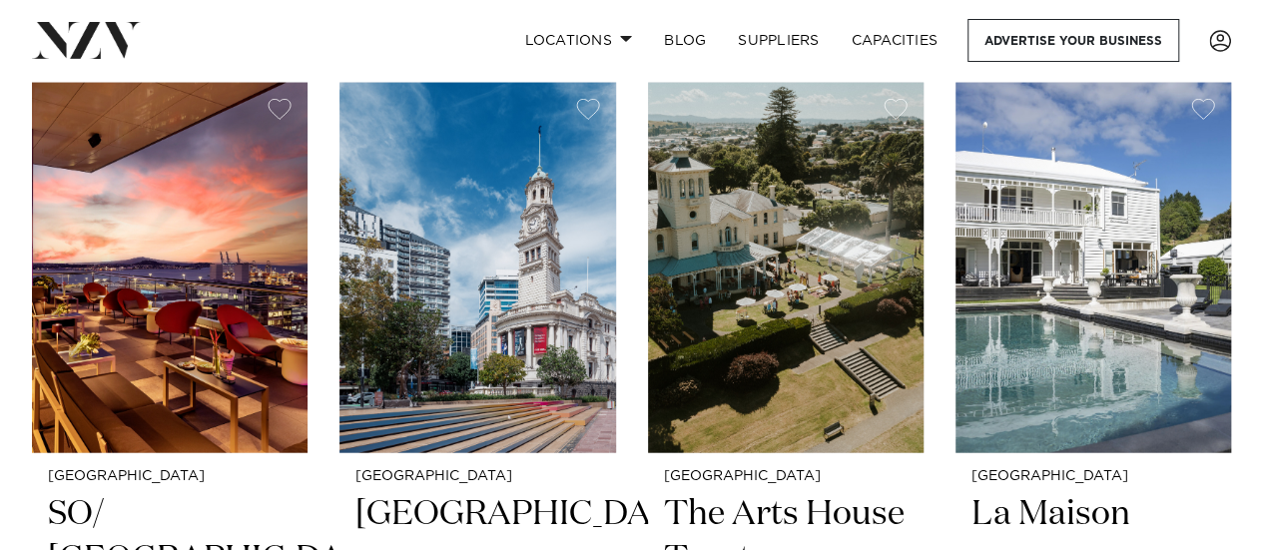
scroll to position [2162, 0]
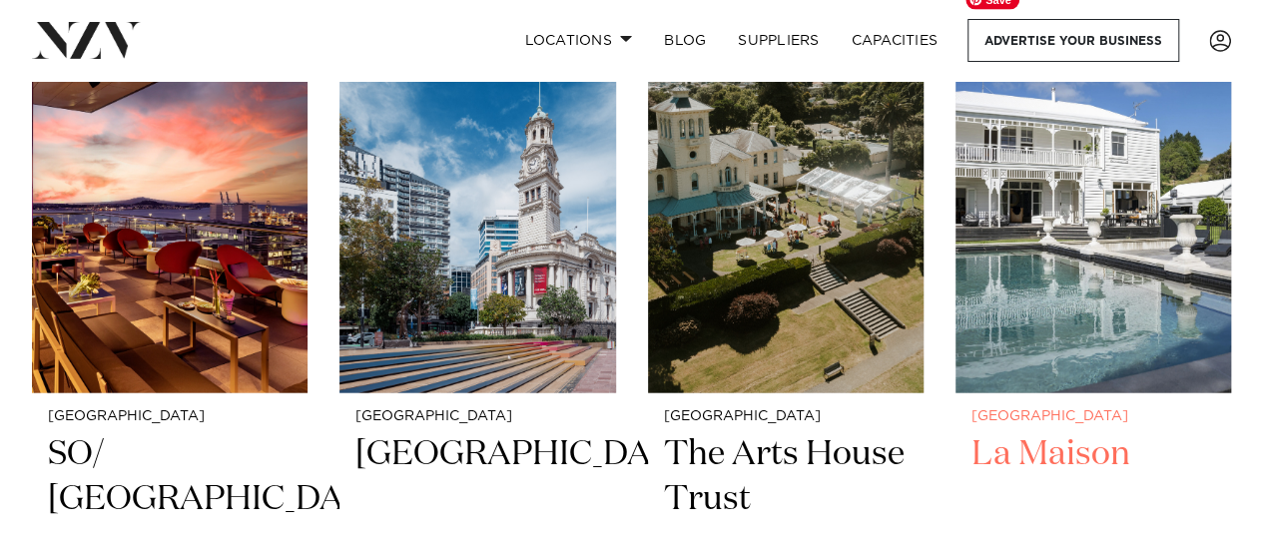
click at [1094, 229] on img at bounding box center [1094, 208] width 276 height 370
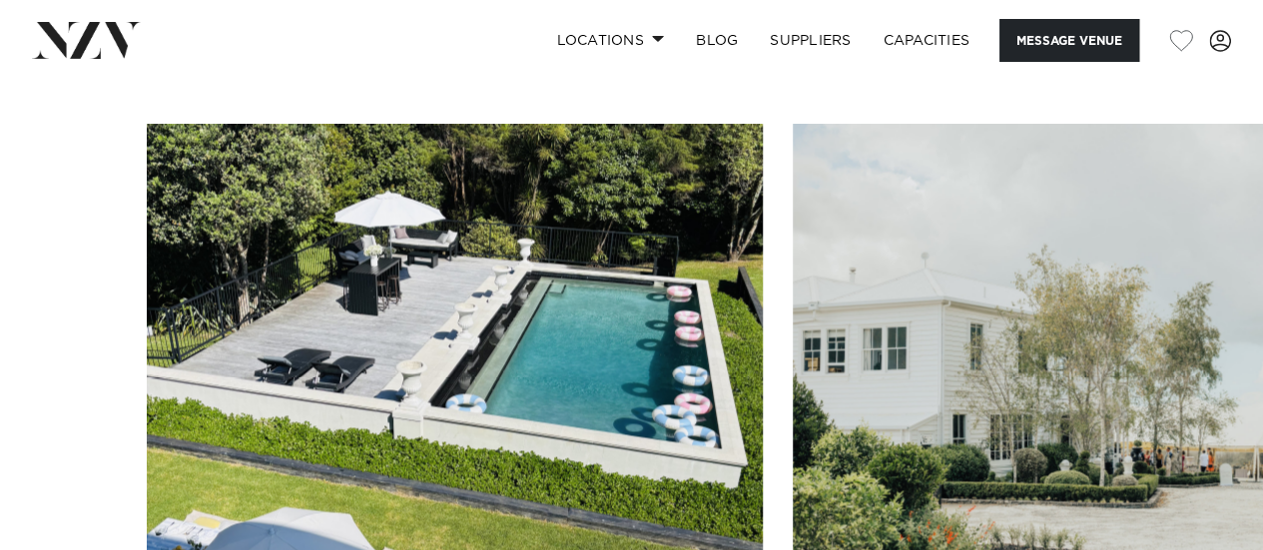
scroll to position [1707, 0]
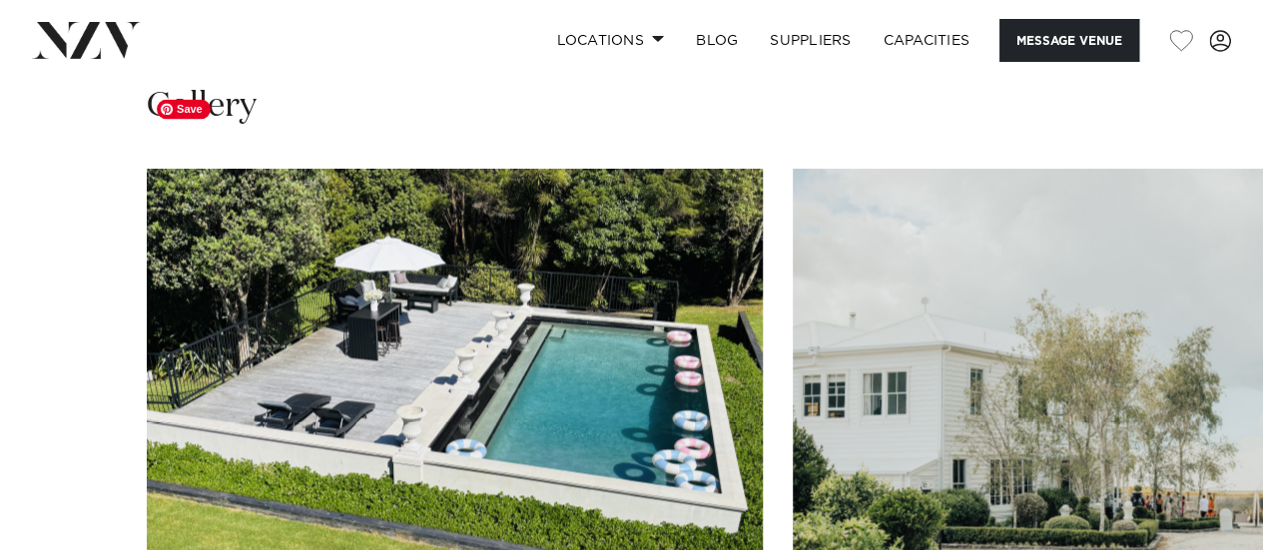
click at [458, 344] on img "1 / 30" at bounding box center [455, 395] width 616 height 452
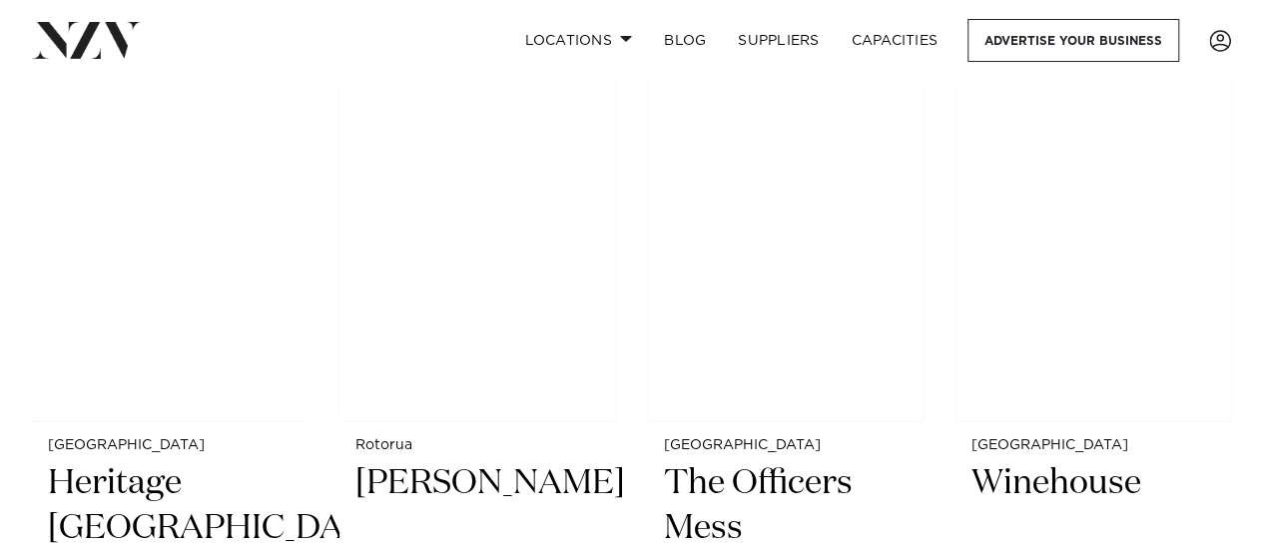
scroll to position [5345, 0]
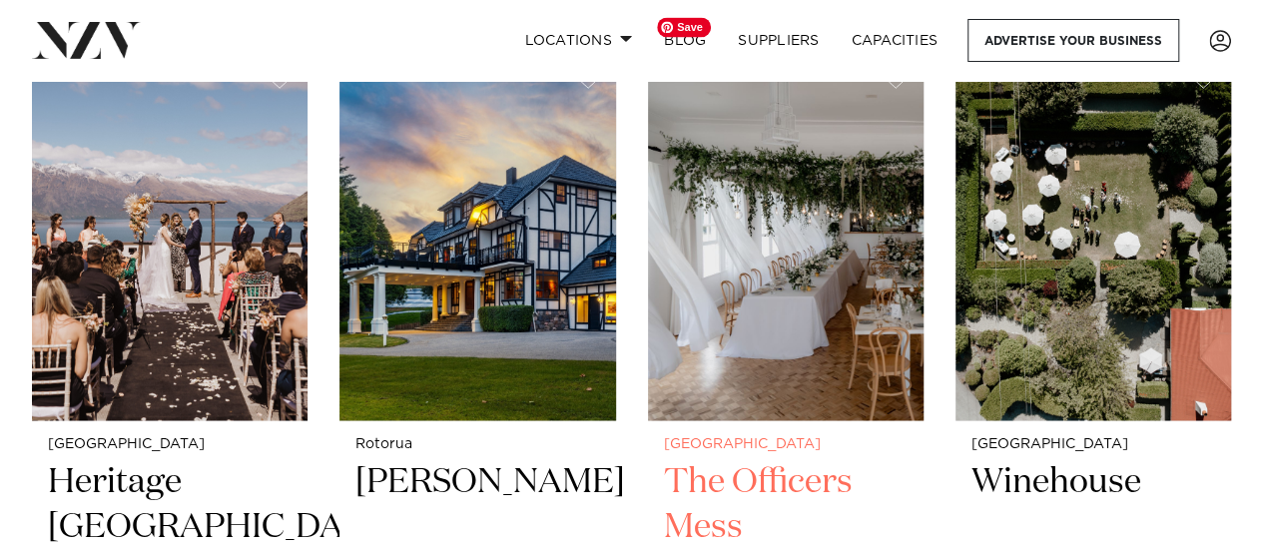
click at [753, 324] on img at bounding box center [786, 236] width 276 height 370
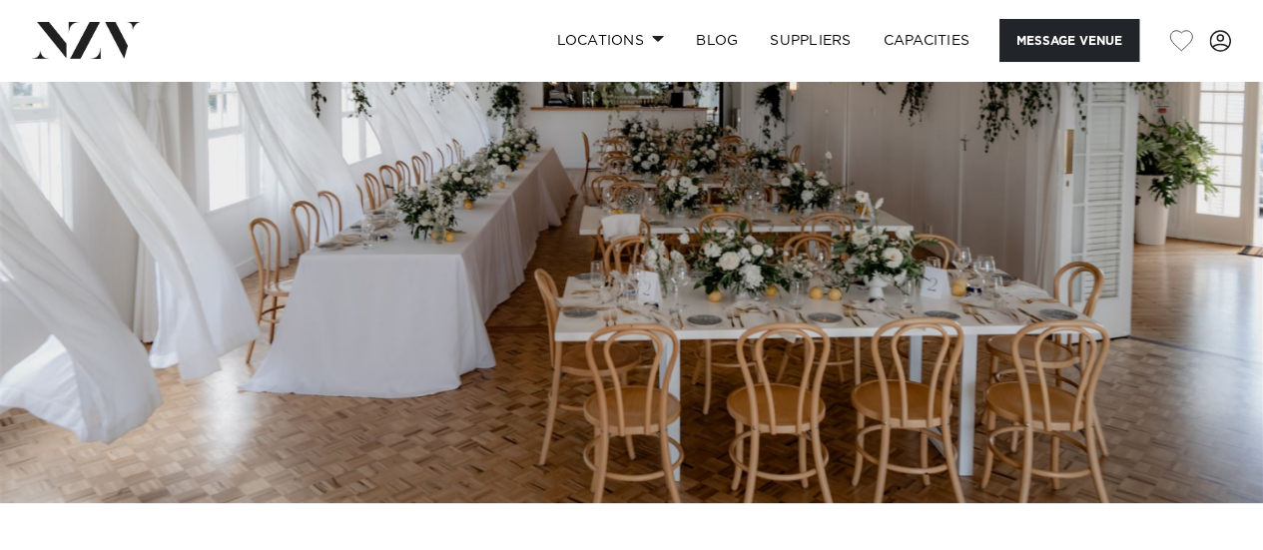
scroll to position [179, 0]
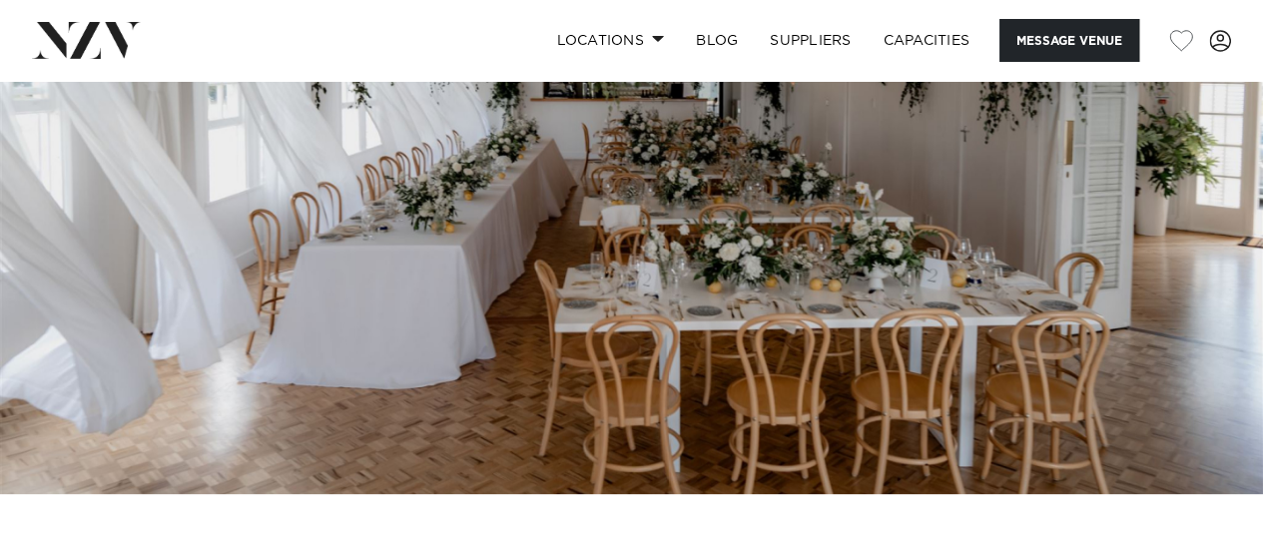
click at [391, 219] on img at bounding box center [631, 198] width 1263 height 592
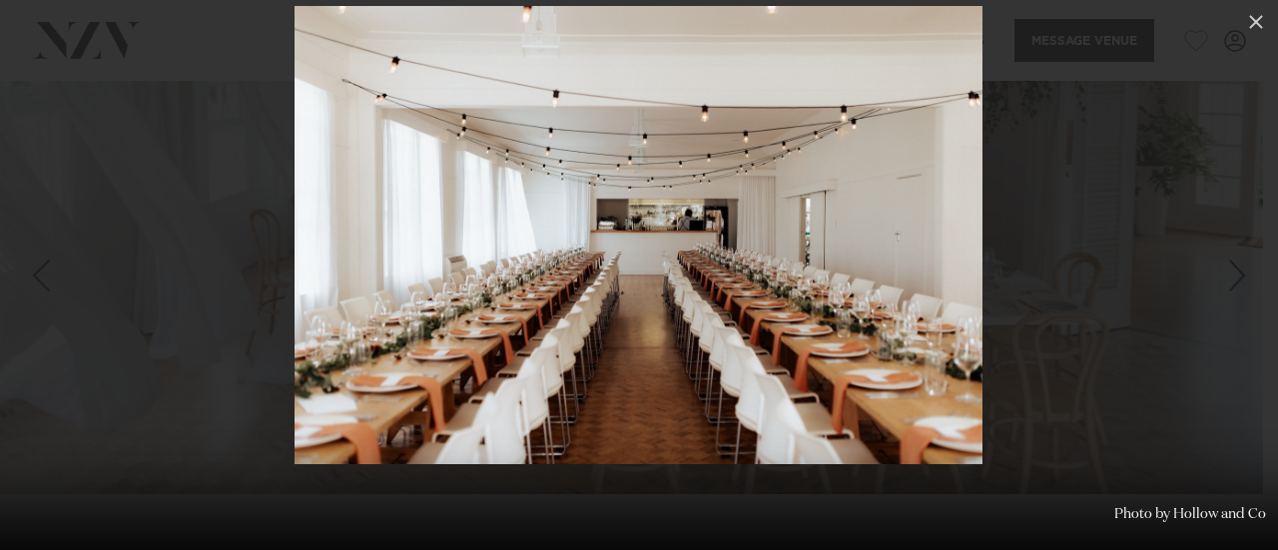
click at [118, 135] on div at bounding box center [639, 275] width 1278 height 550
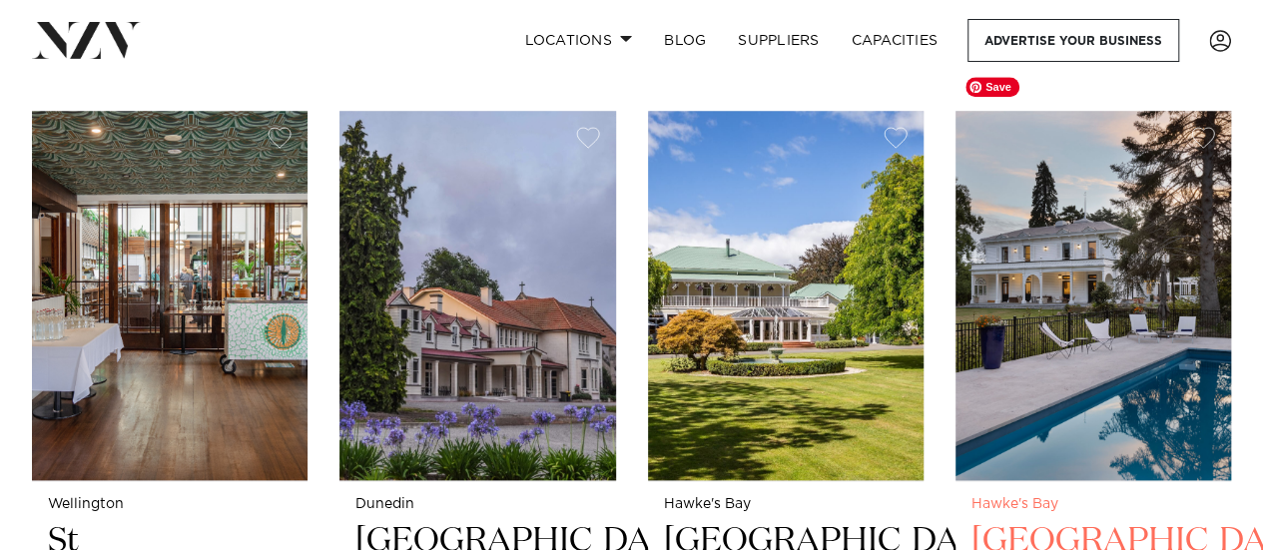
scroll to position [8492, 0]
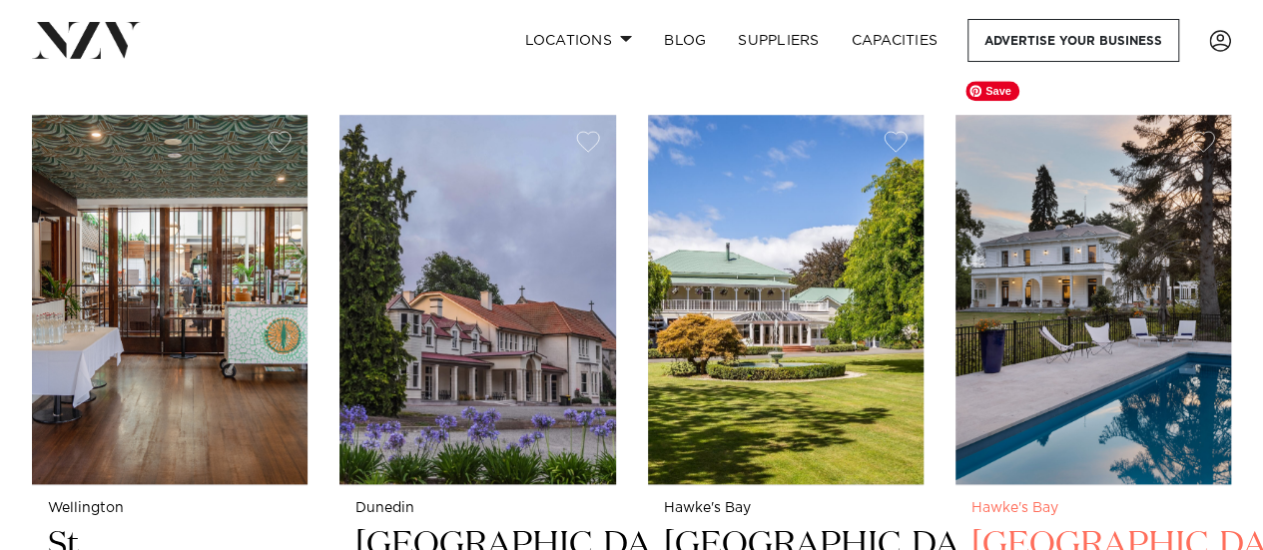
click at [1092, 226] on img at bounding box center [1094, 300] width 276 height 370
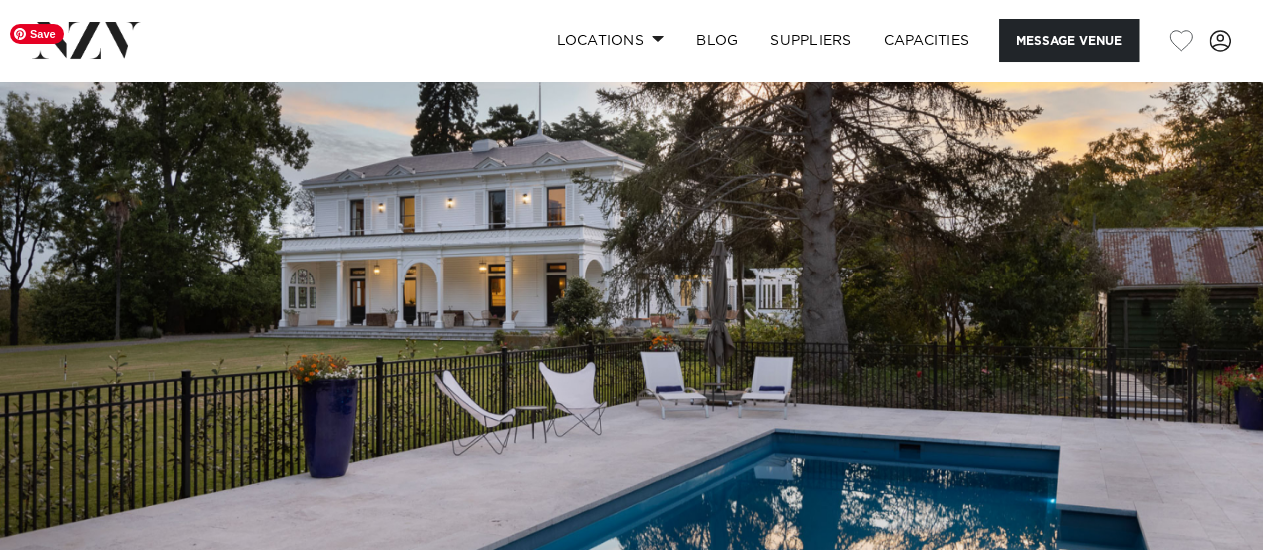
scroll to position [65, 0]
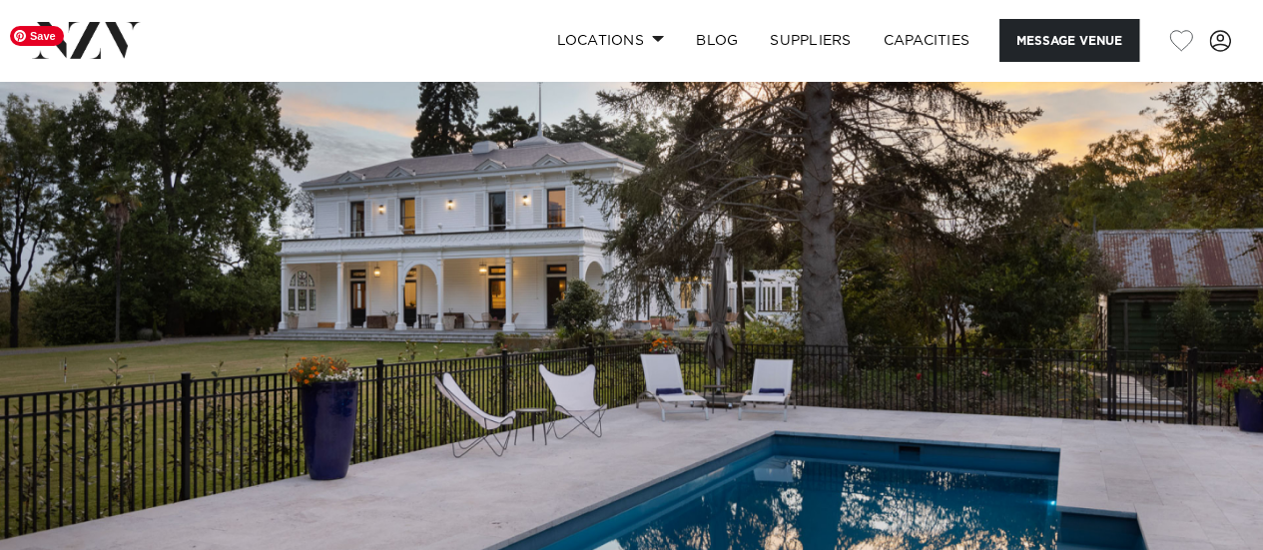
click at [583, 249] on img at bounding box center [631, 312] width 1263 height 592
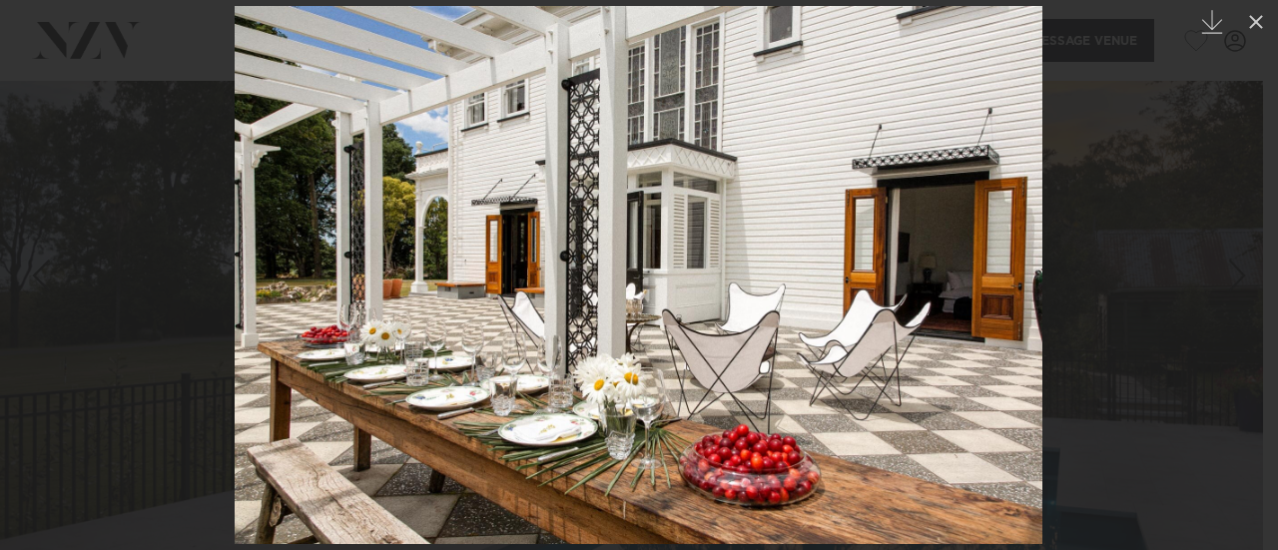
click at [112, 285] on div at bounding box center [639, 275] width 1278 height 550
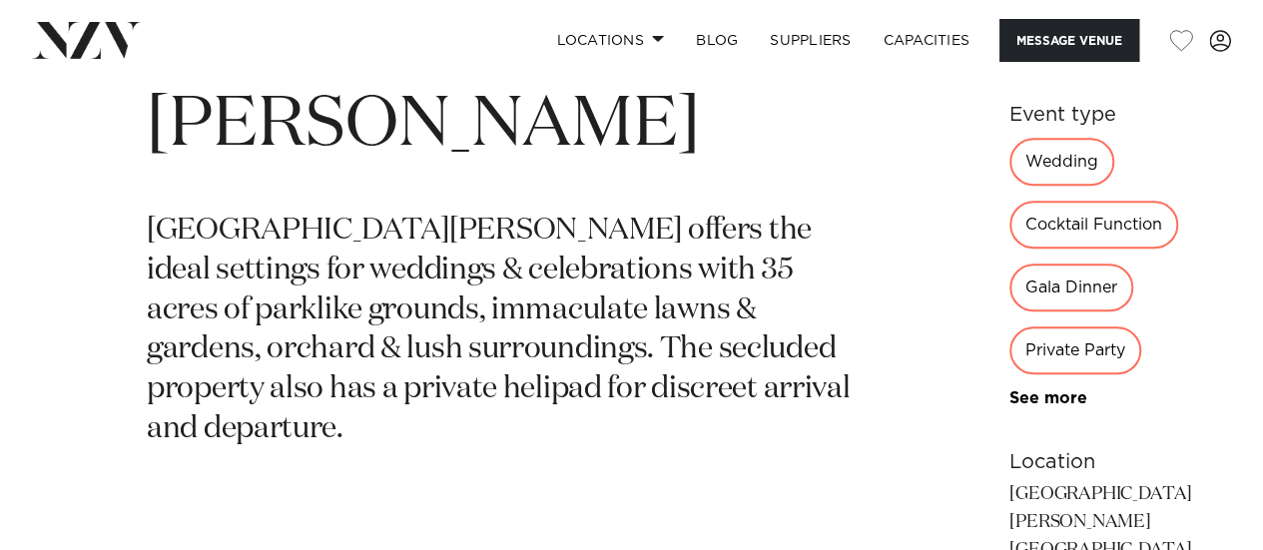
scroll to position [812, 0]
